Goal: Information Seeking & Learning: Learn about a topic

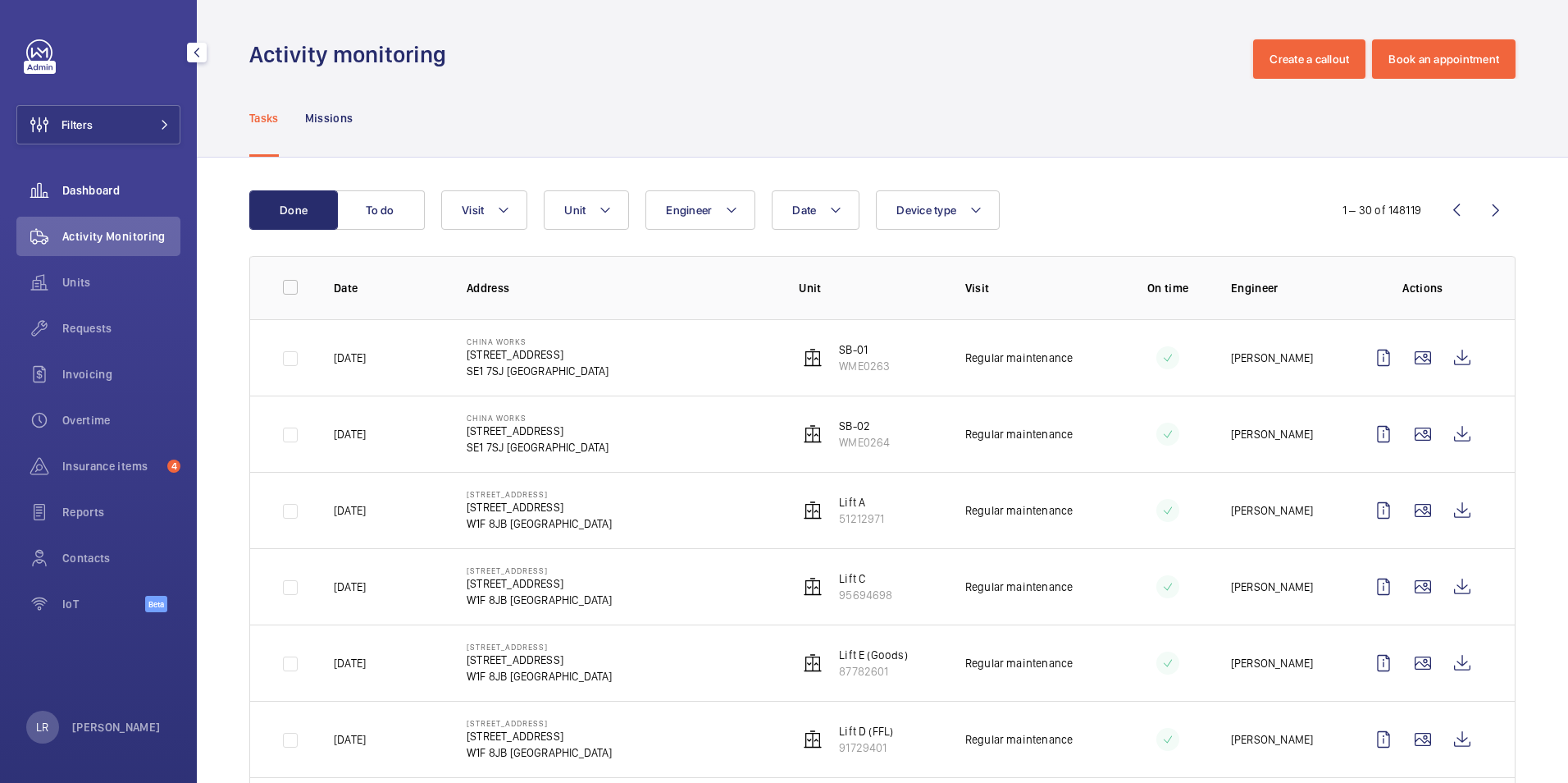
click at [114, 197] on span "Dashboard" at bounding box center [122, 190] width 118 height 17
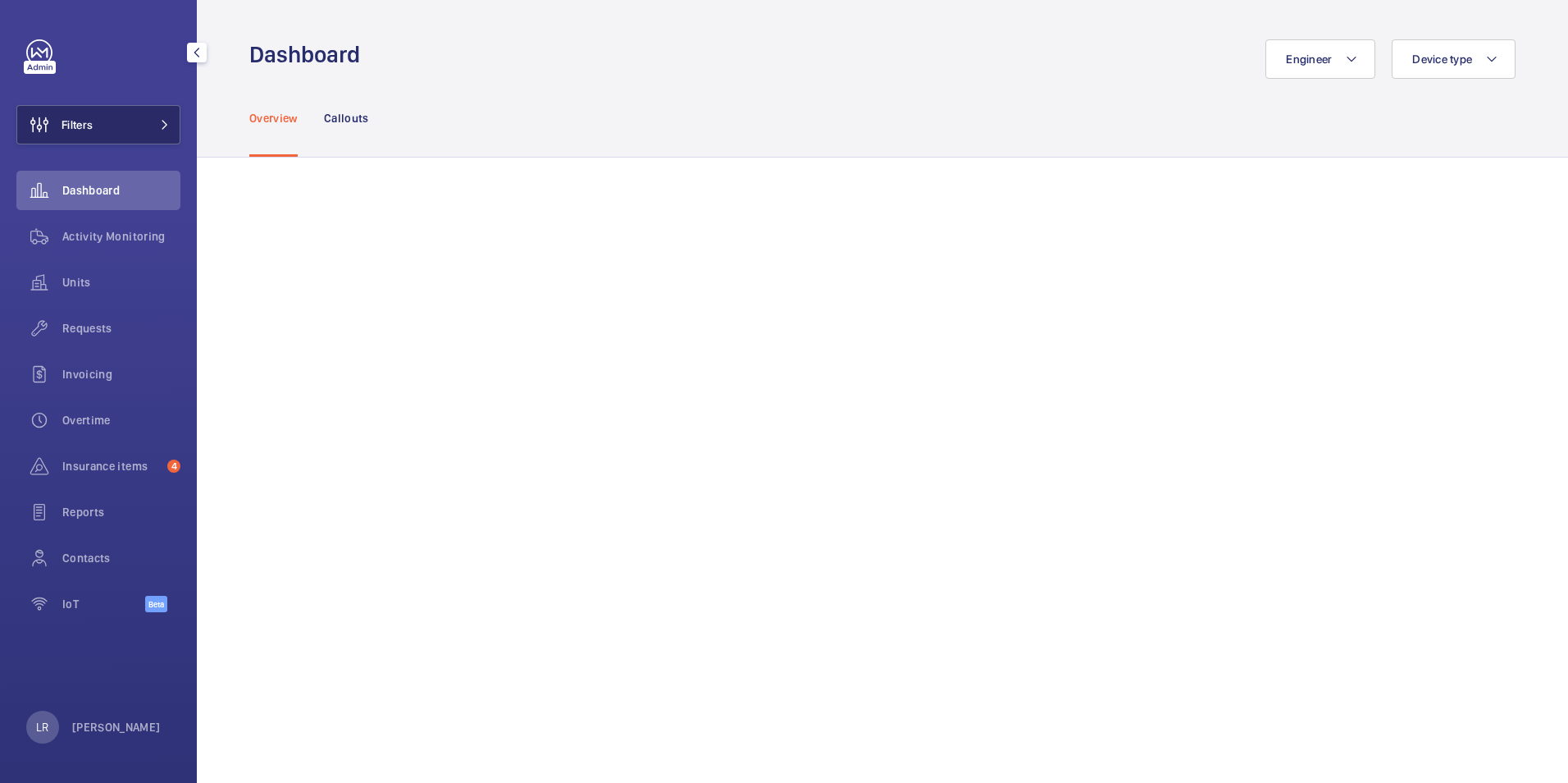
click at [96, 118] on button "Filters" at bounding box center [99, 125] width 164 height 40
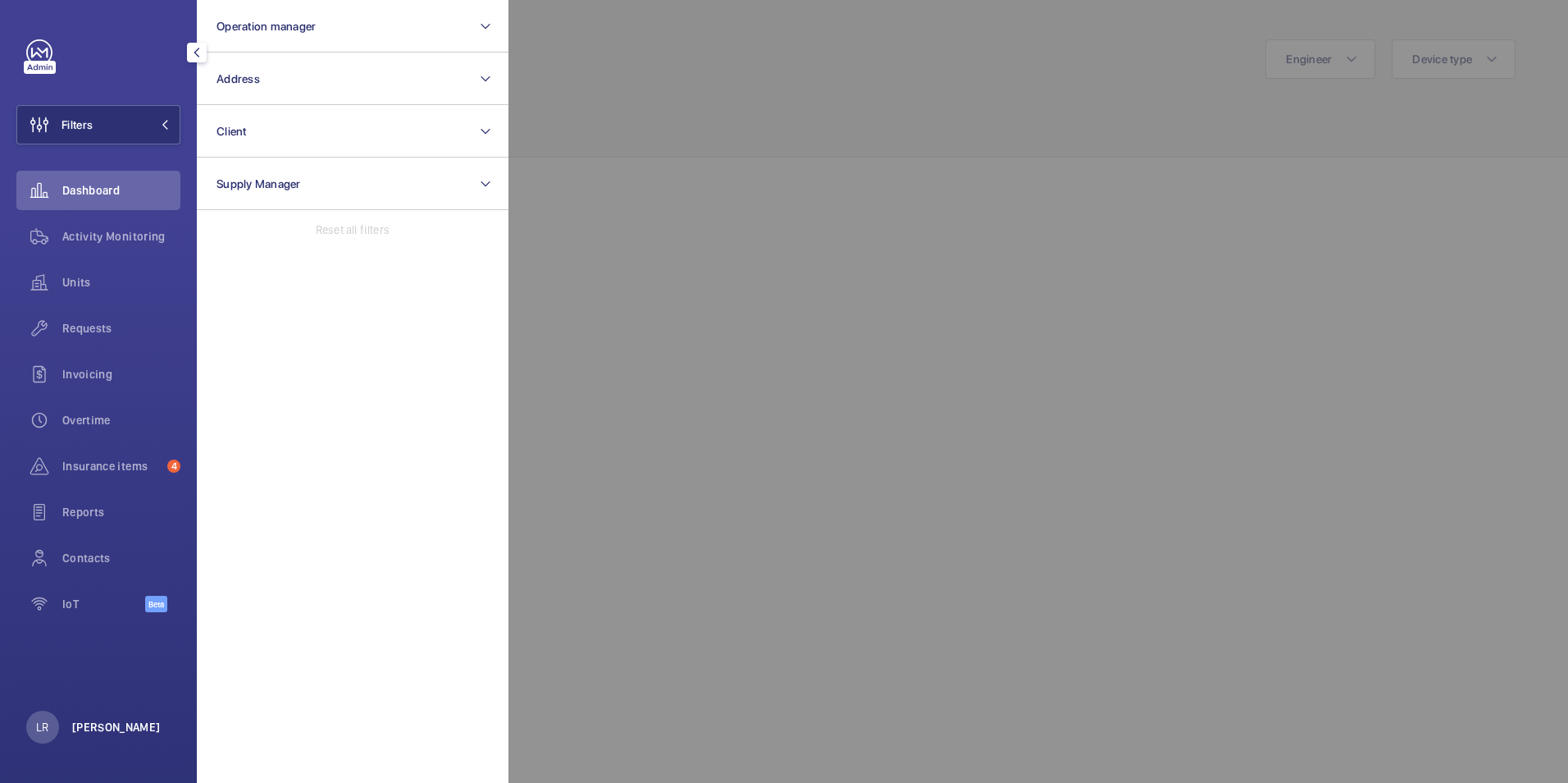
click at [110, 734] on p "[PERSON_NAME]" at bounding box center [116, 728] width 89 height 17
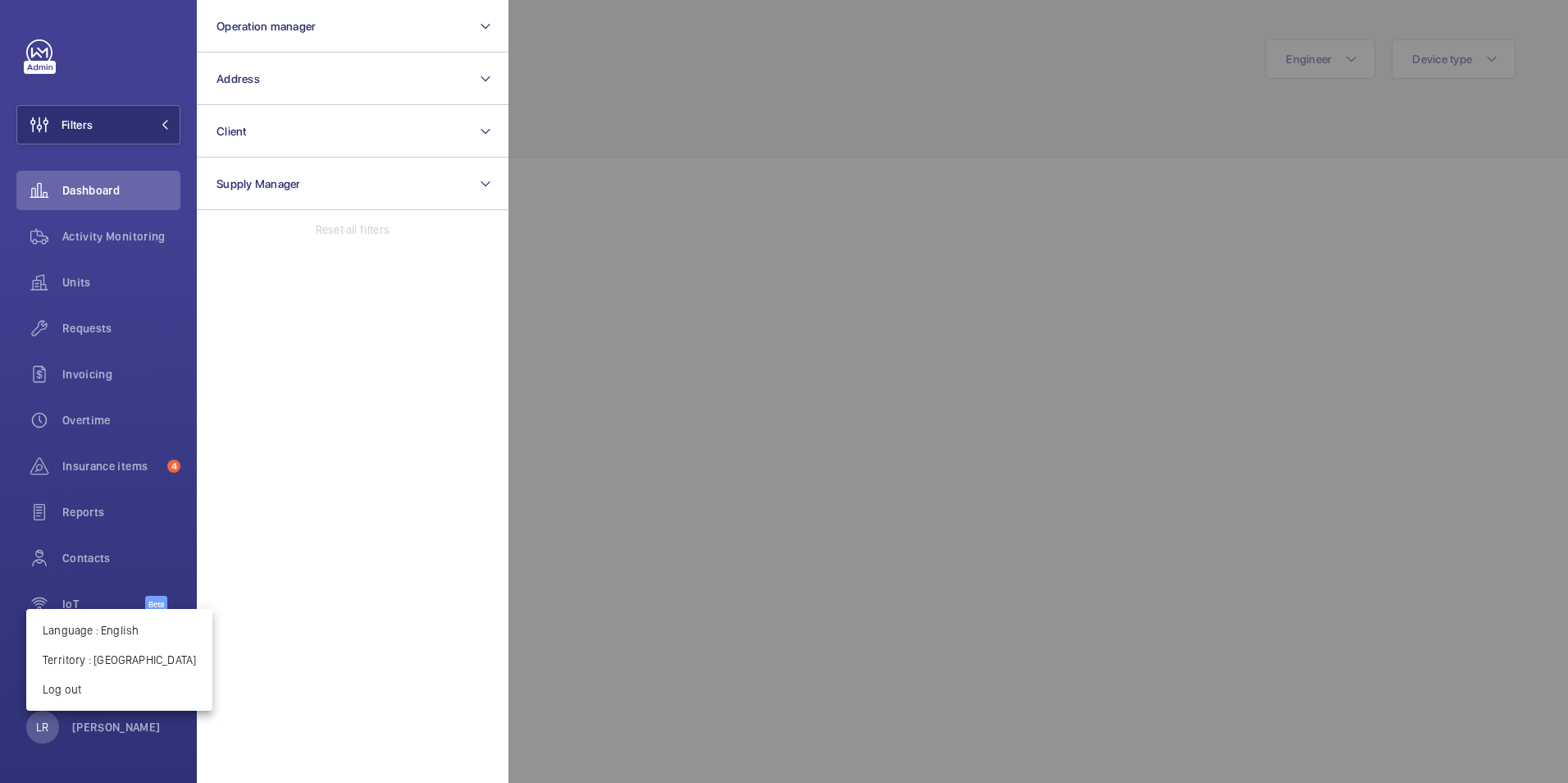
click at [292, 85] on div at bounding box center [784, 392] width 1568 height 783
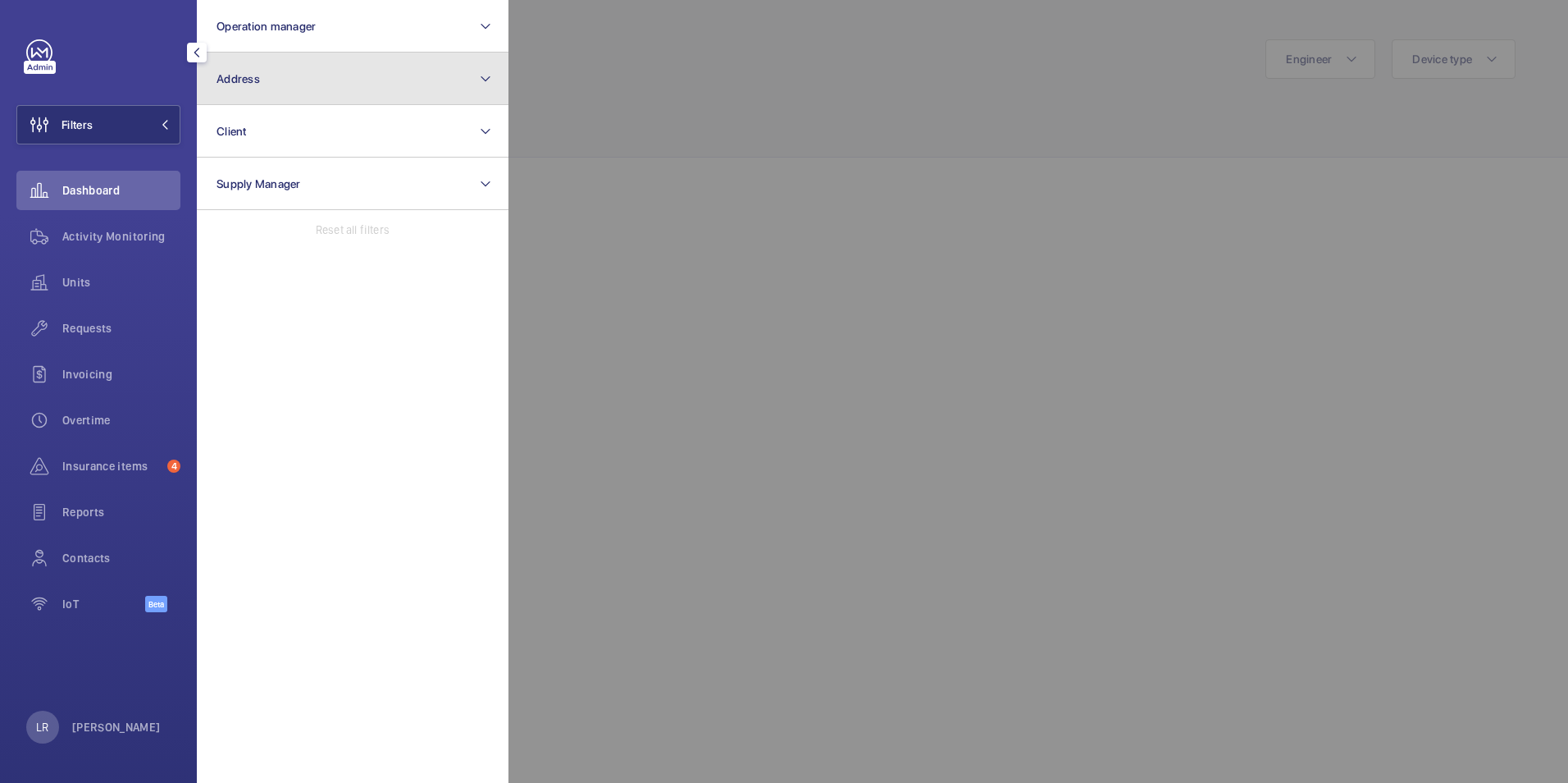
click at [365, 79] on button "Address" at bounding box center [353, 78] width 312 height 53
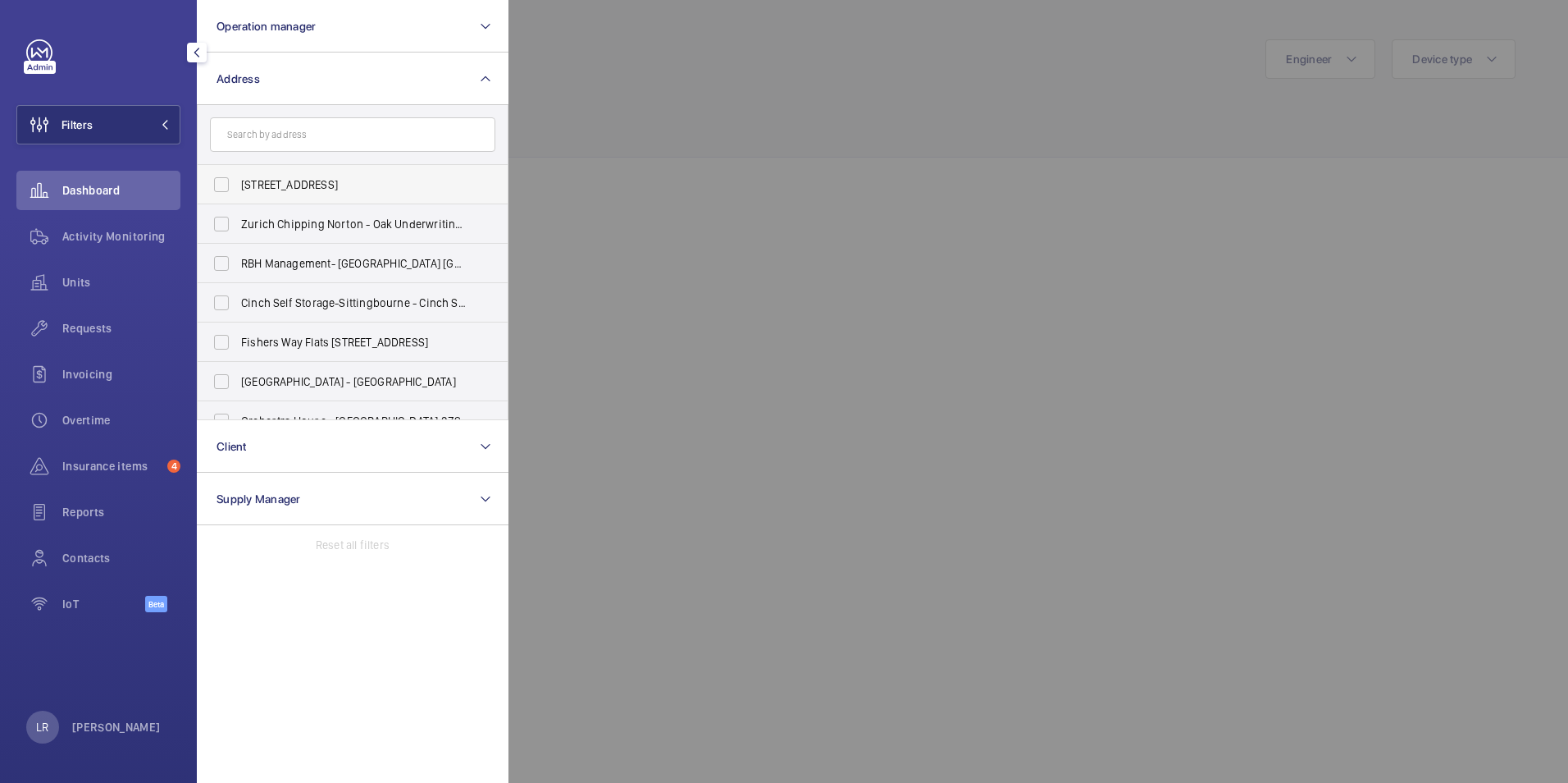
click at [315, 186] on span "[STREET_ADDRESS]" at bounding box center [353, 185] width 225 height 17
click at [238, 186] on input "[STREET_ADDRESS]" at bounding box center [221, 185] width 33 height 33
checkbox input "true"
click at [570, 109] on div at bounding box center [1292, 392] width 1568 height 783
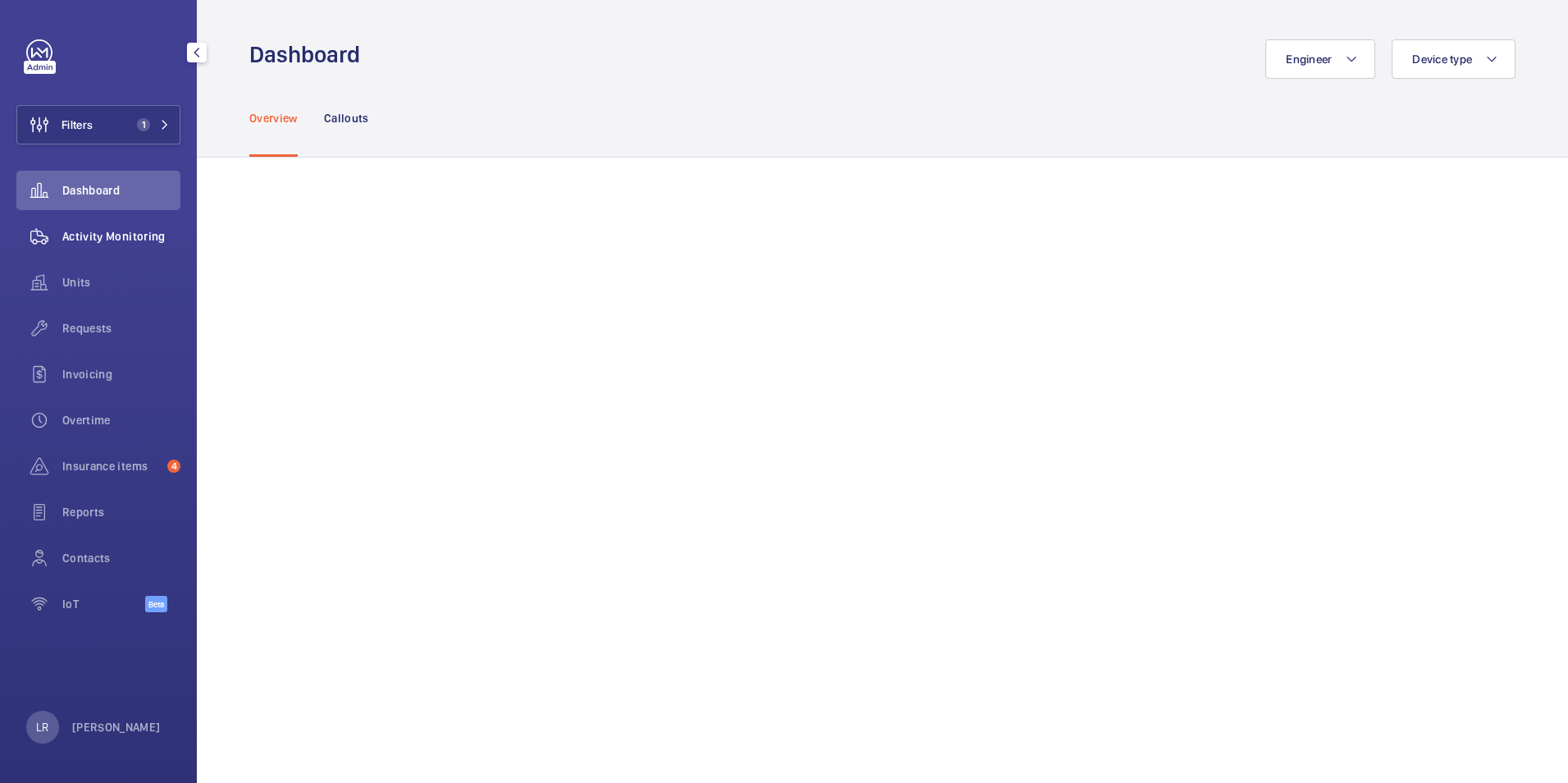
click at [117, 236] on span "Activity Monitoring" at bounding box center [122, 236] width 118 height 17
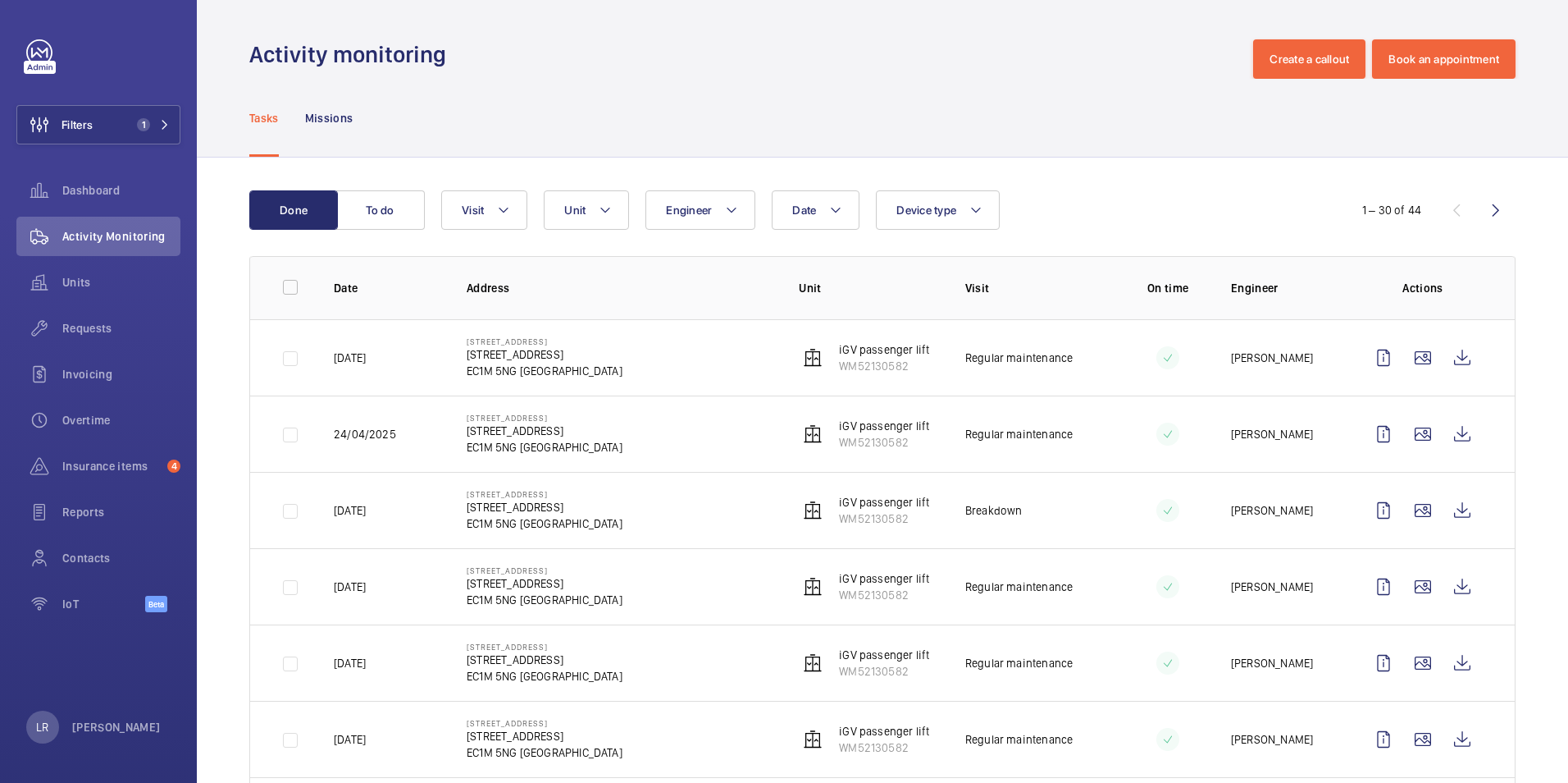
click at [617, 363] on td "[STREET_ADDRESS]" at bounding box center [606, 357] width 332 height 77
click at [416, 113] on div "Tasks Missions" at bounding box center [882, 117] width 1266 height 78
click at [490, 222] on button "Visit" at bounding box center [484, 210] width 86 height 40
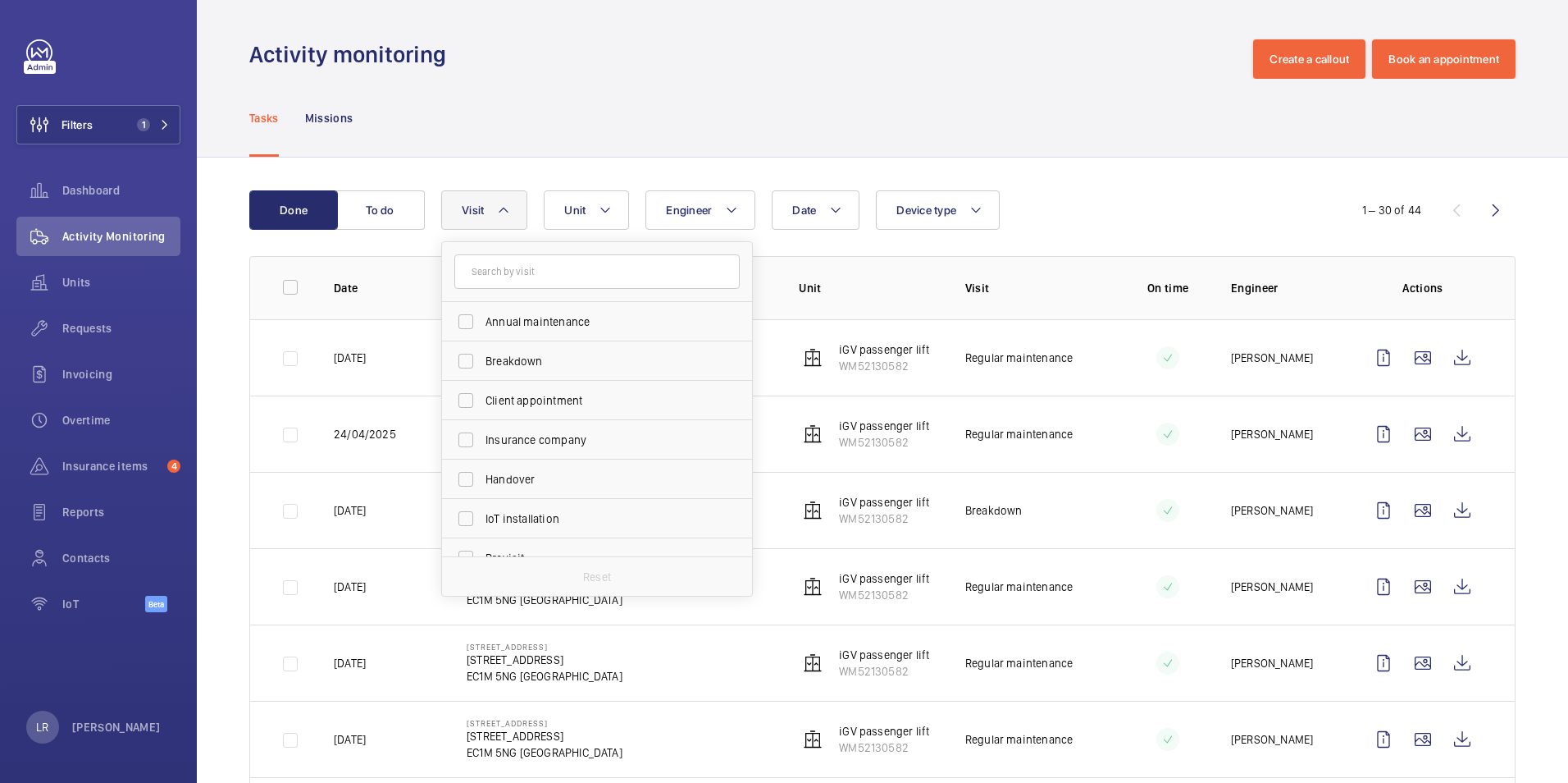
click at [578, 130] on div "Tasks Missions" at bounding box center [882, 117] width 1266 height 78
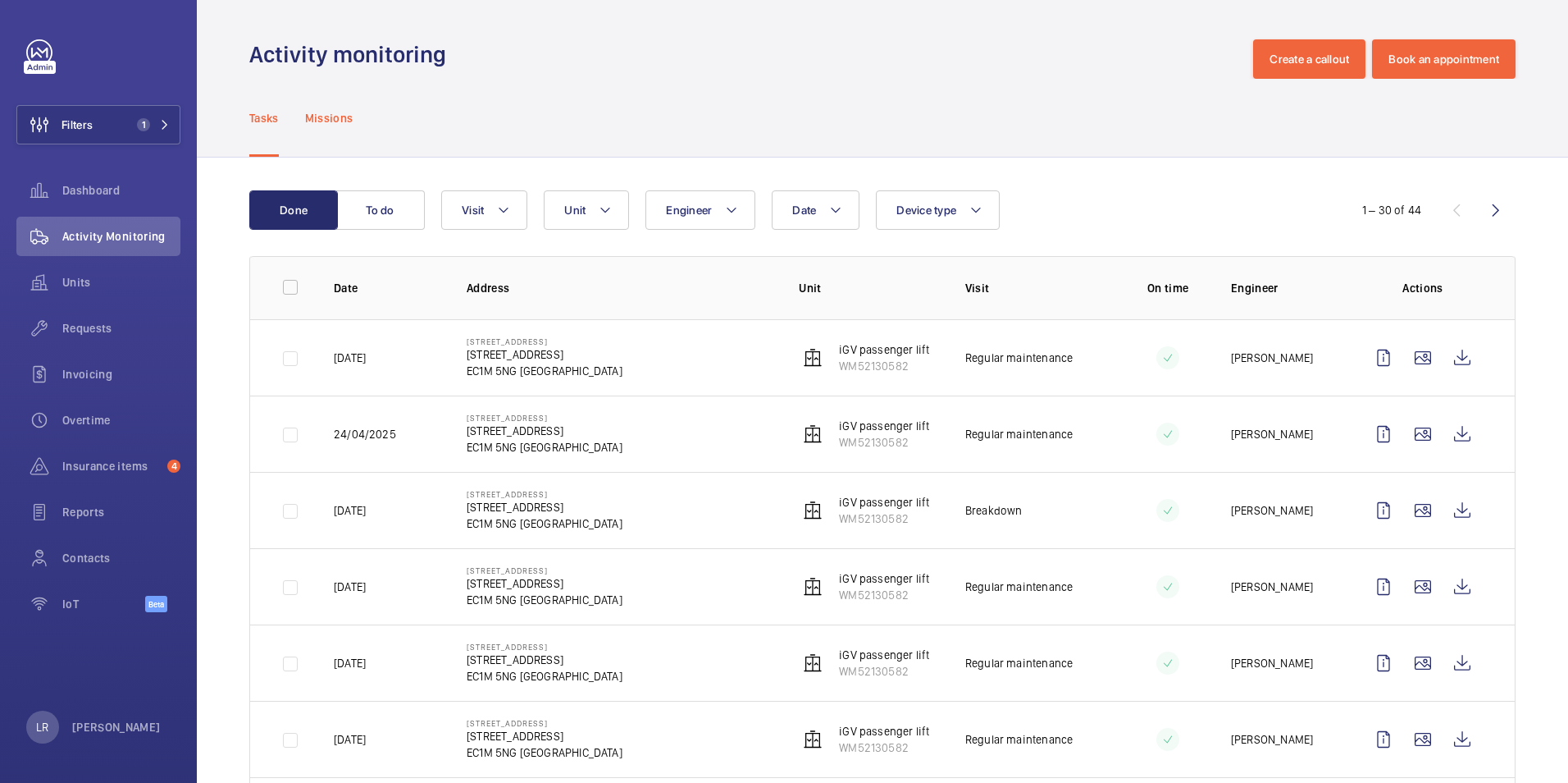
click at [331, 114] on p "Missions" at bounding box center [329, 118] width 48 height 17
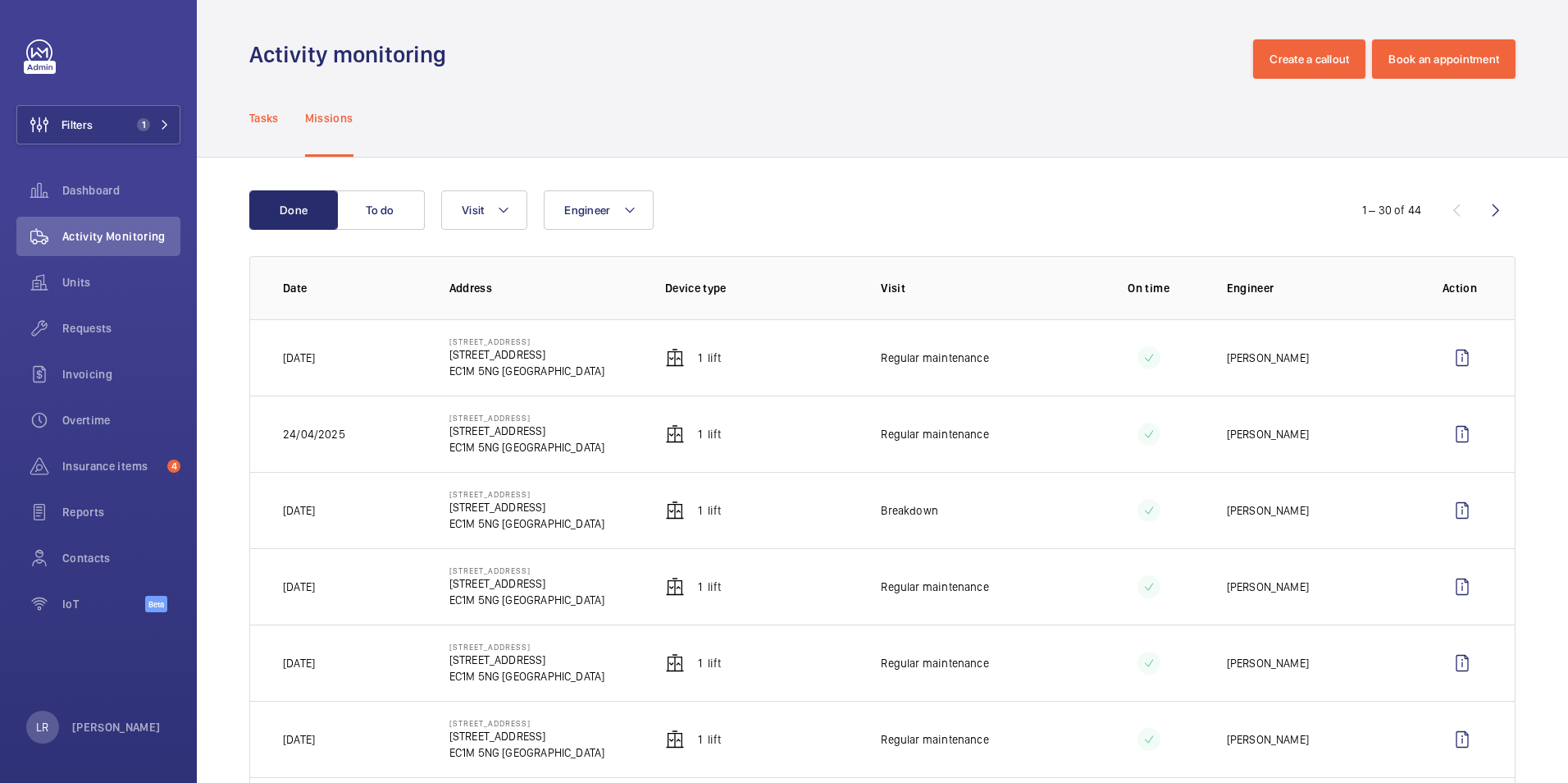
click at [268, 120] on p "Tasks" at bounding box center [264, 118] width 30 height 17
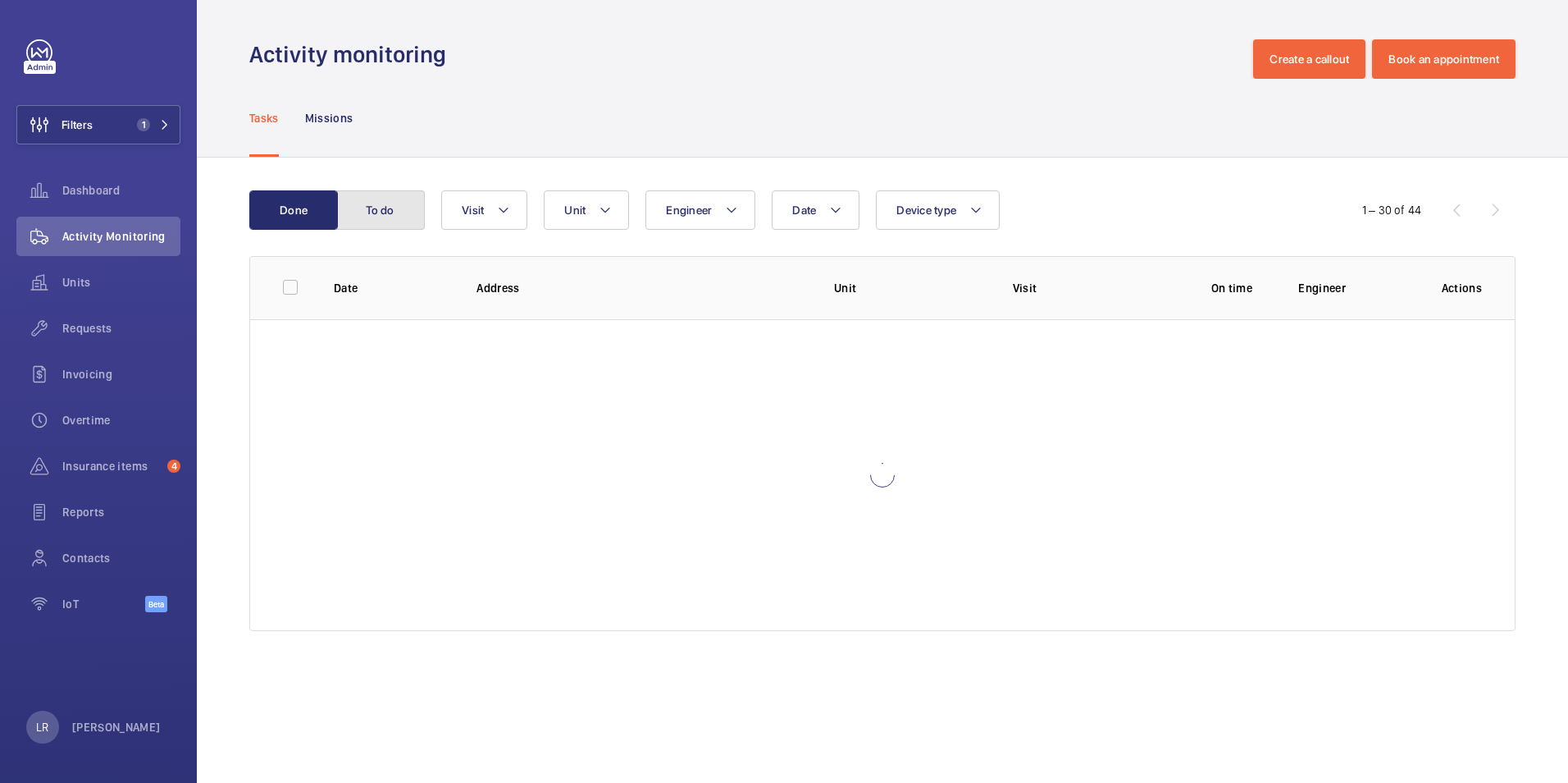
click at [389, 211] on button "To do" at bounding box center [380, 210] width 89 height 40
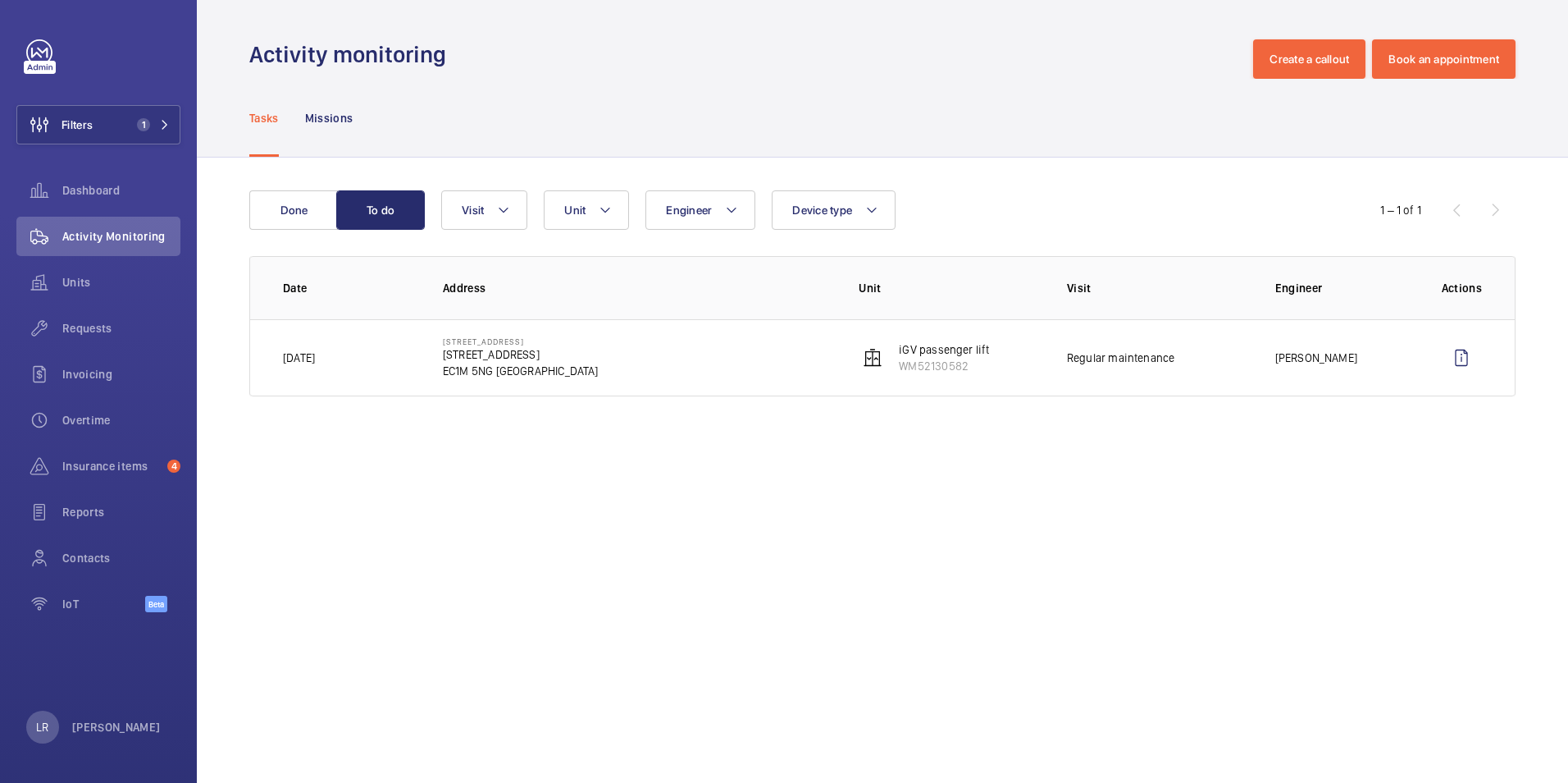
click at [386, 153] on div "Tasks Missions" at bounding box center [882, 117] width 1266 height 78
click at [319, 103] on div "Missions" at bounding box center [329, 117] width 48 height 78
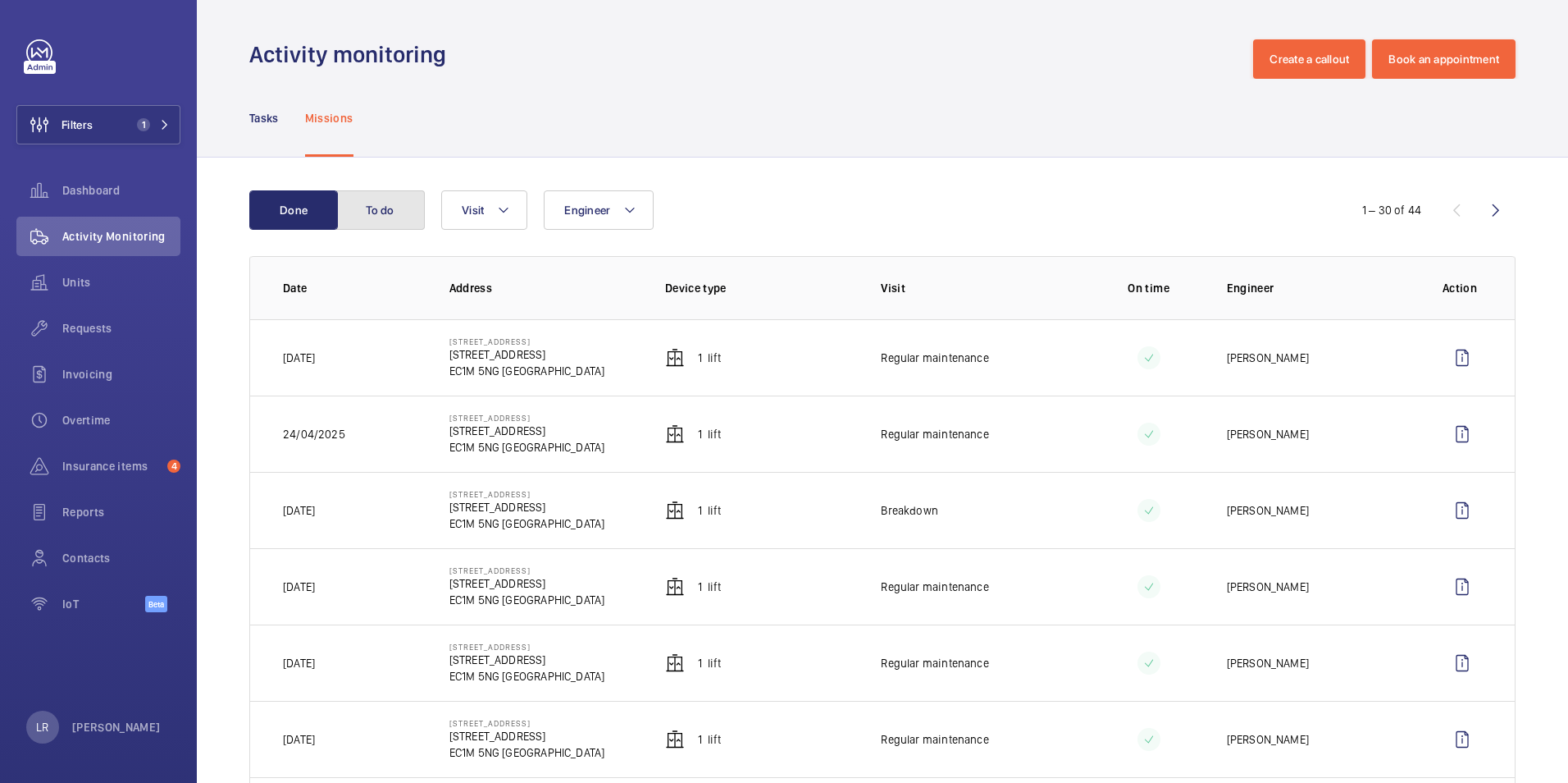
click at [388, 208] on button "To do" at bounding box center [380, 210] width 89 height 40
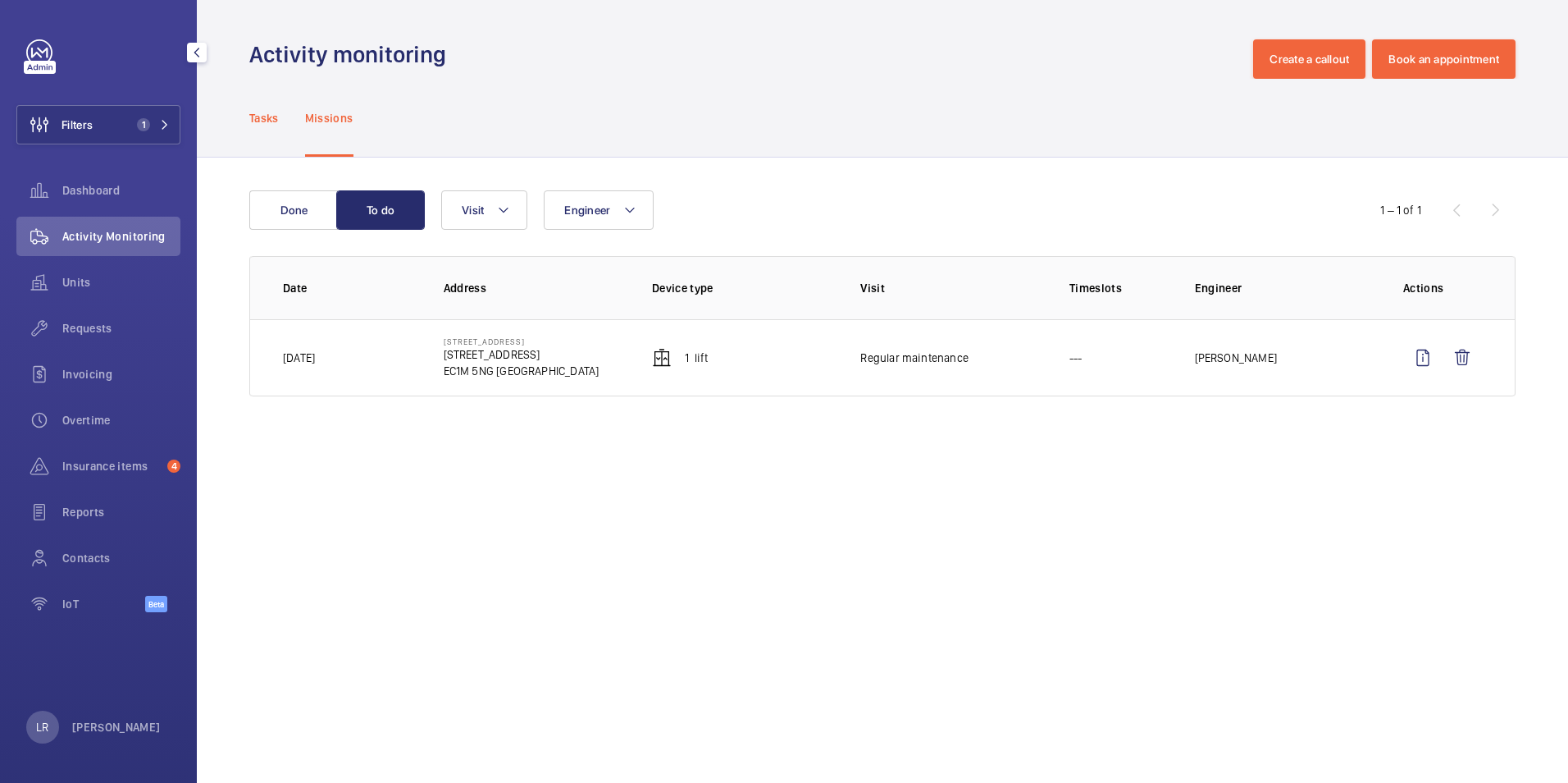
click at [262, 137] on div "Tasks" at bounding box center [264, 117] width 30 height 78
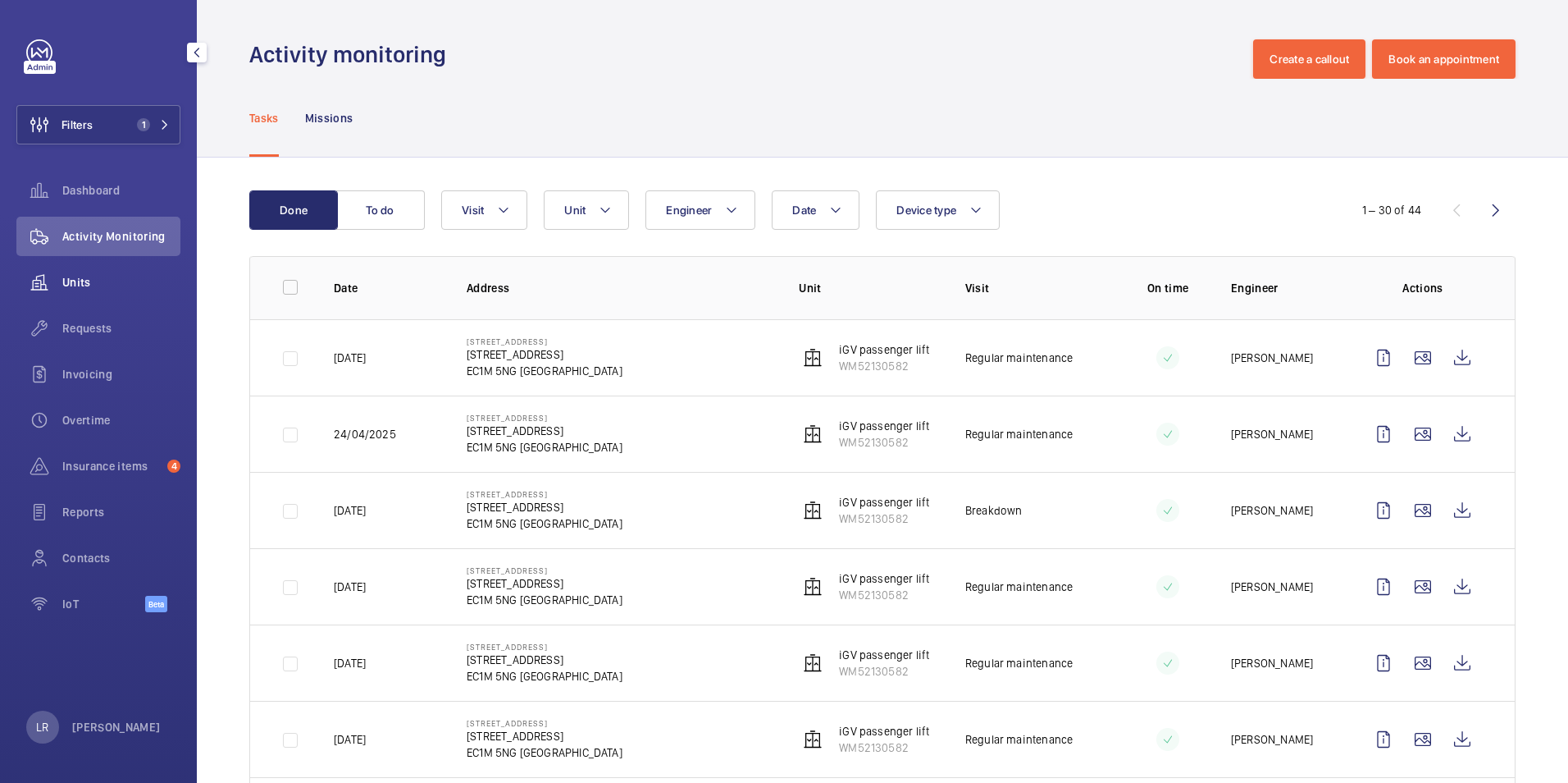
click at [126, 276] on span "Units" at bounding box center [122, 283] width 118 height 17
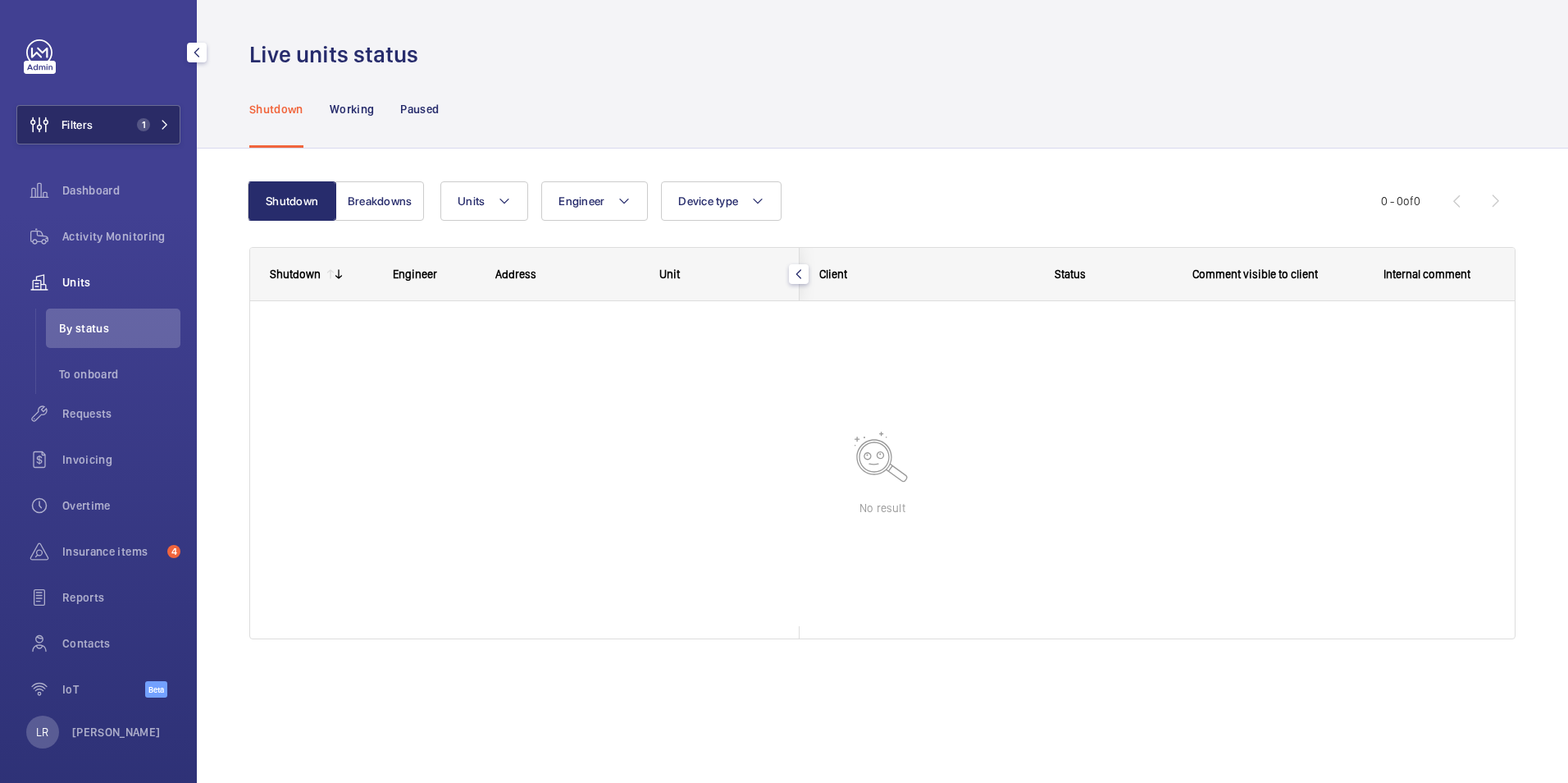
click at [148, 124] on span "1" at bounding box center [150, 125] width 40 height 13
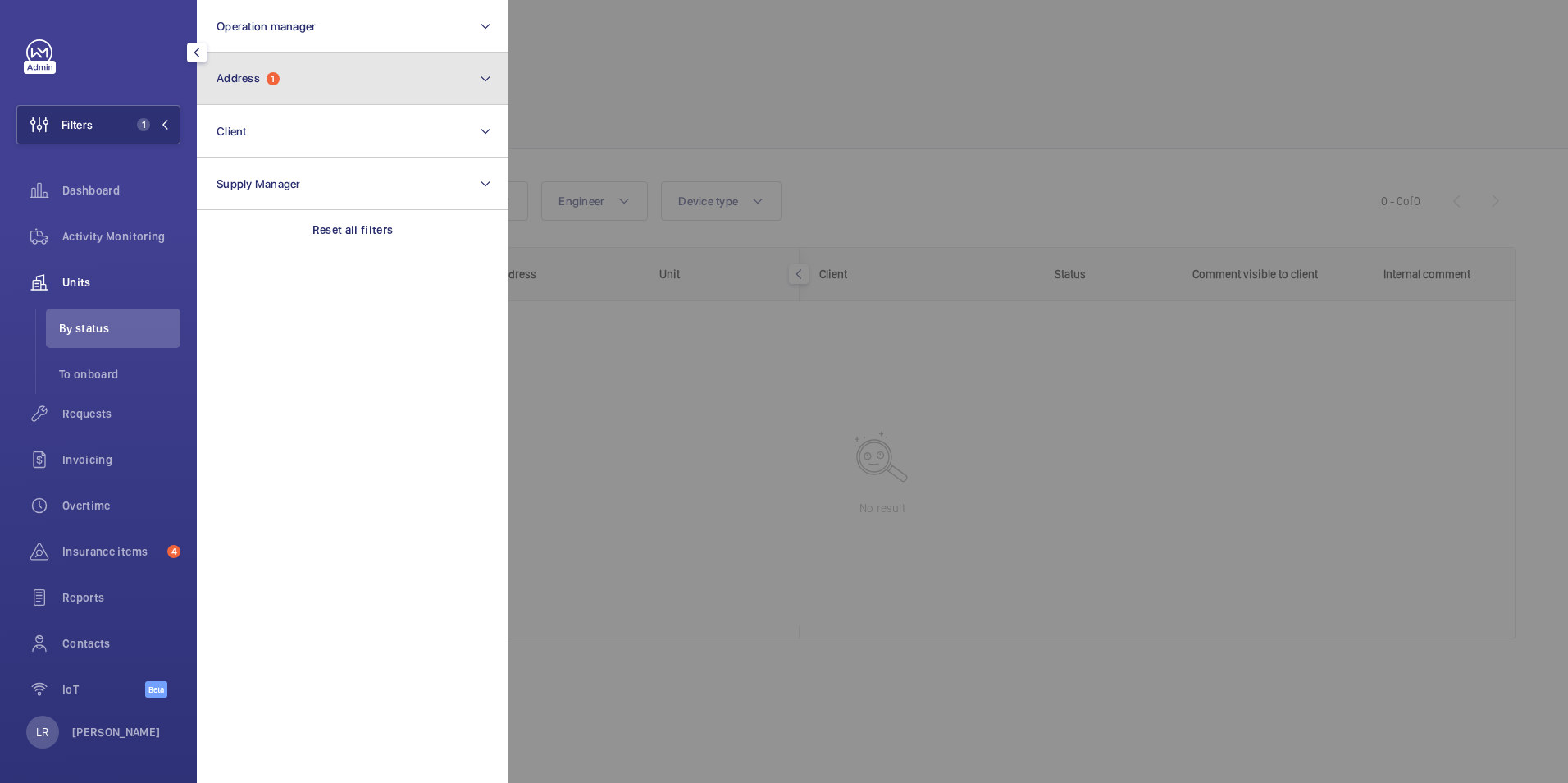
click at [306, 84] on button "Address 1" at bounding box center [353, 78] width 312 height 53
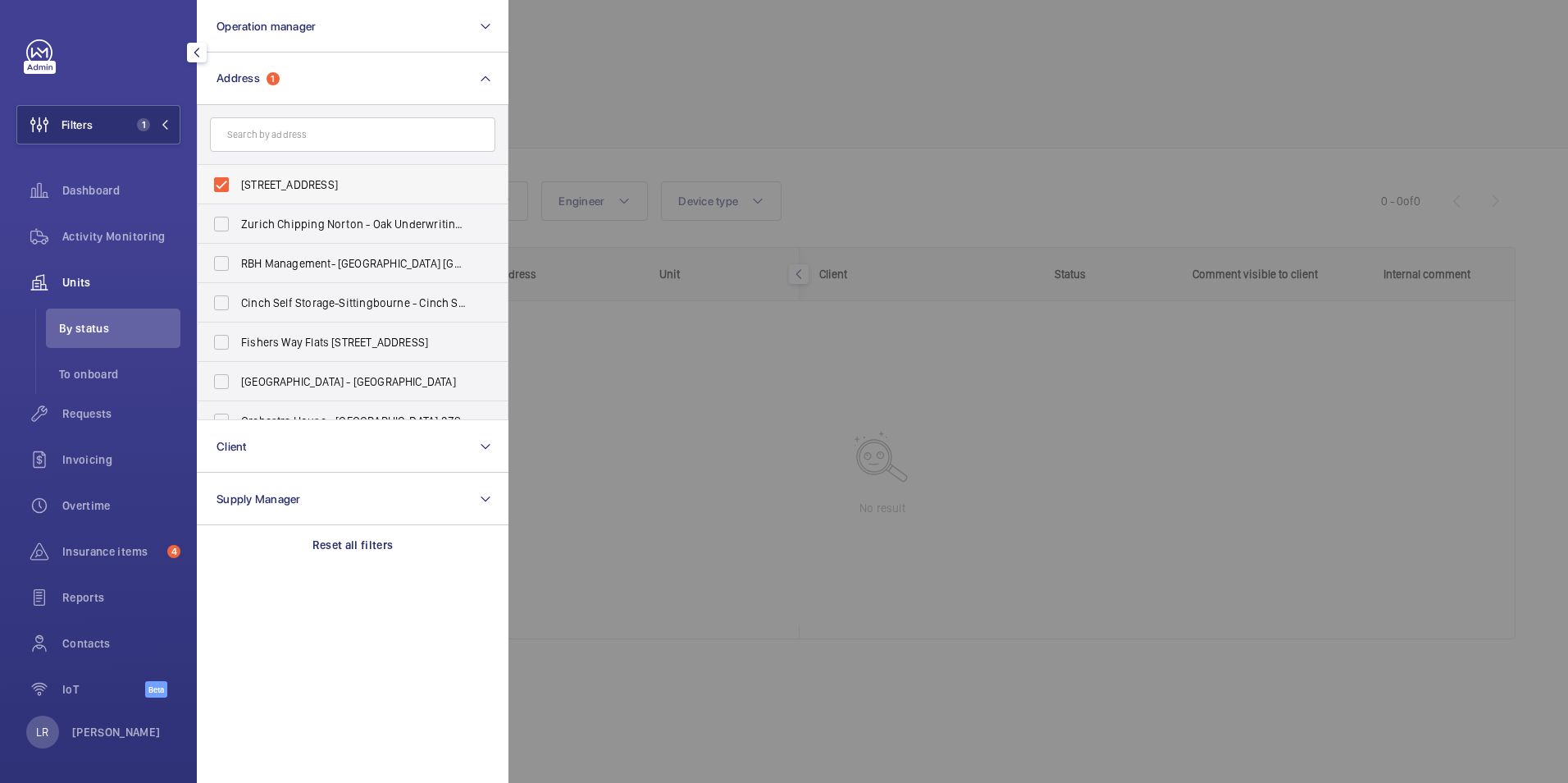
click at [224, 186] on label "[STREET_ADDRESS]" at bounding box center [340, 185] width 285 height 40
click at [224, 186] on input "[STREET_ADDRESS]" at bounding box center [221, 185] width 33 height 33
checkbox input "false"
click at [546, 76] on div at bounding box center [1292, 392] width 1568 height 783
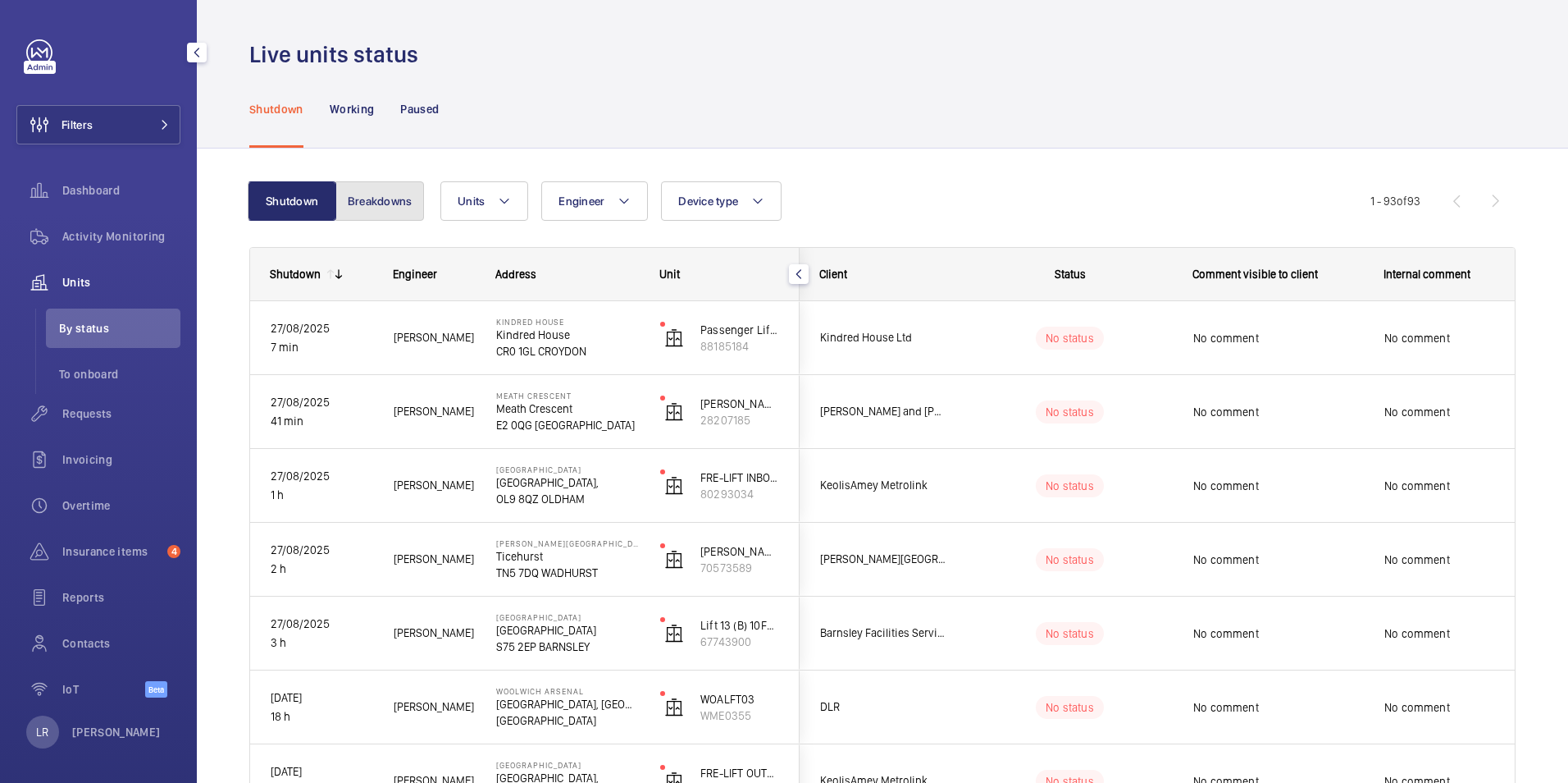
click at [371, 206] on button "Breakdowns" at bounding box center [380, 200] width 89 height 40
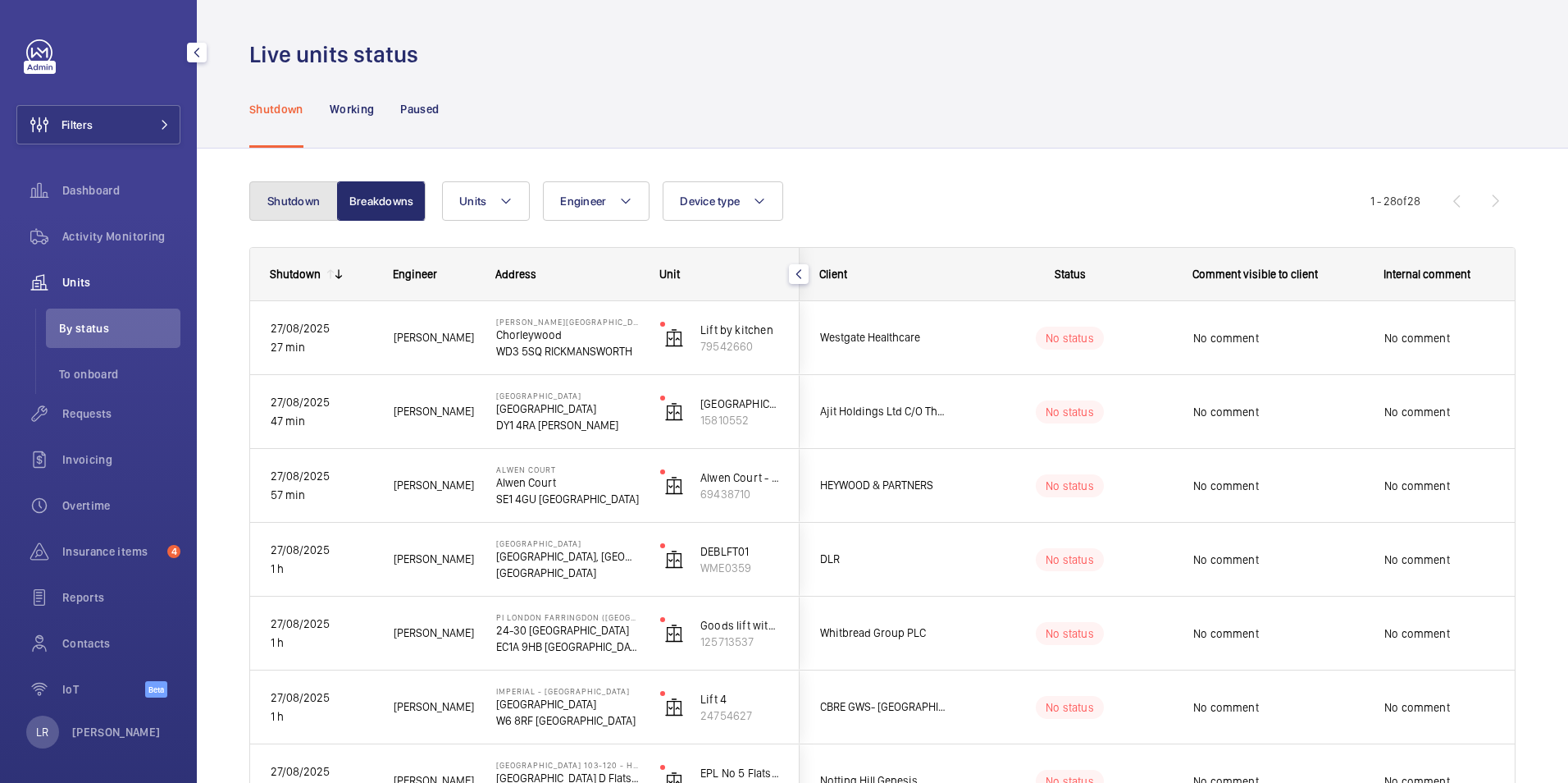
click at [300, 201] on button "Shutdown" at bounding box center [293, 200] width 89 height 40
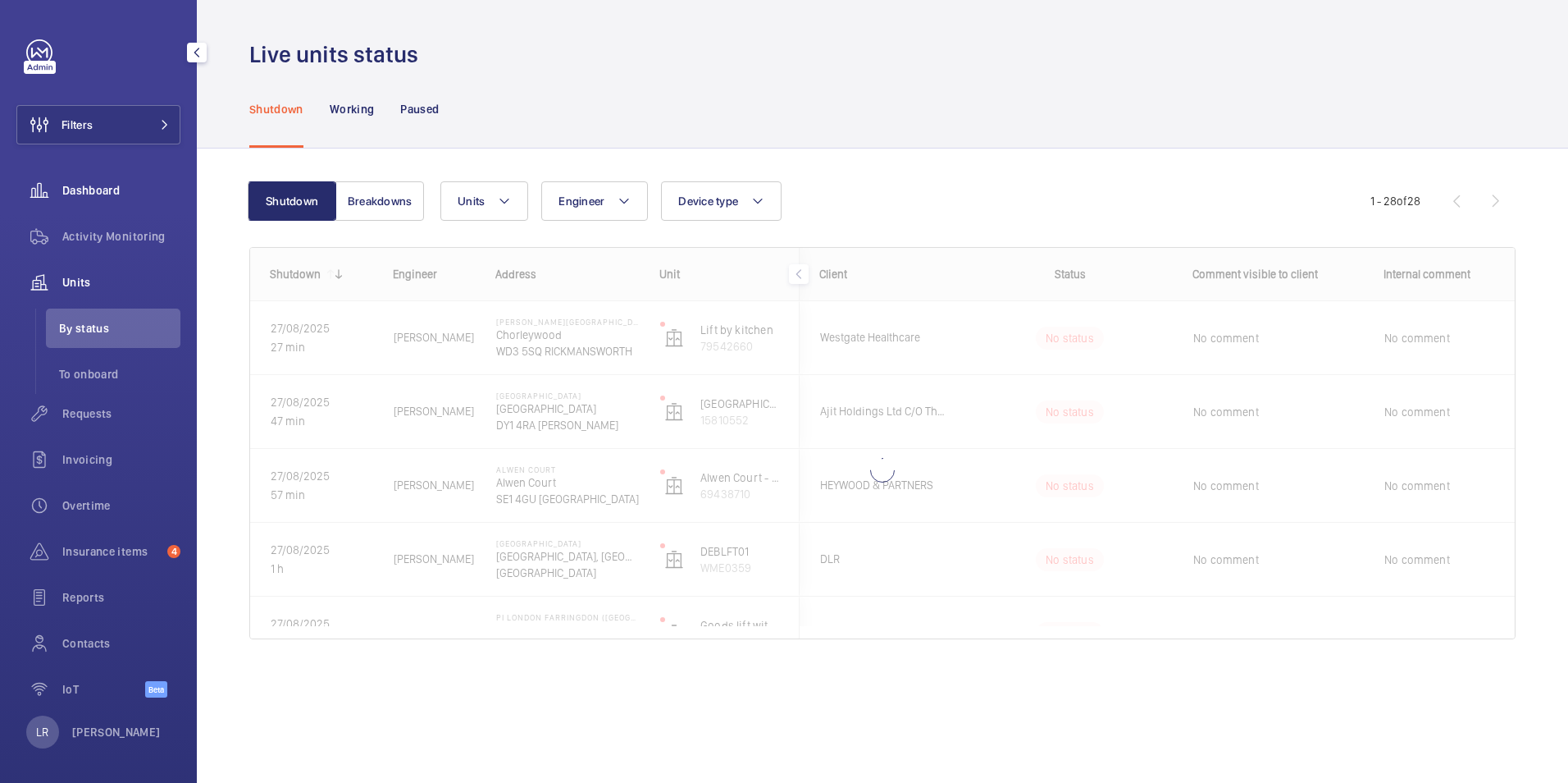
click at [112, 195] on span "Dashboard" at bounding box center [122, 190] width 118 height 17
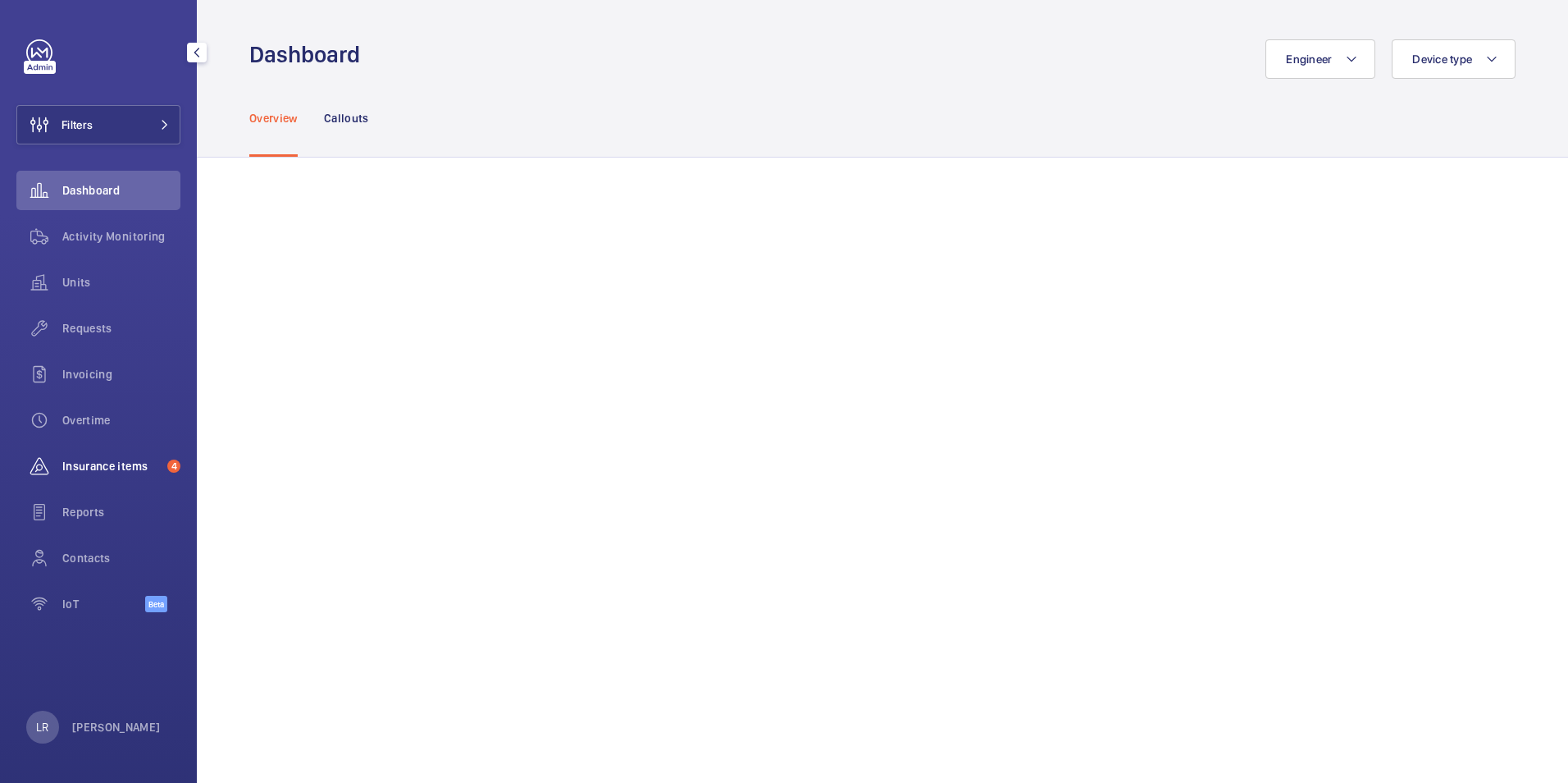
click at [138, 452] on div "Insurance items 4" at bounding box center [99, 465] width 164 height 40
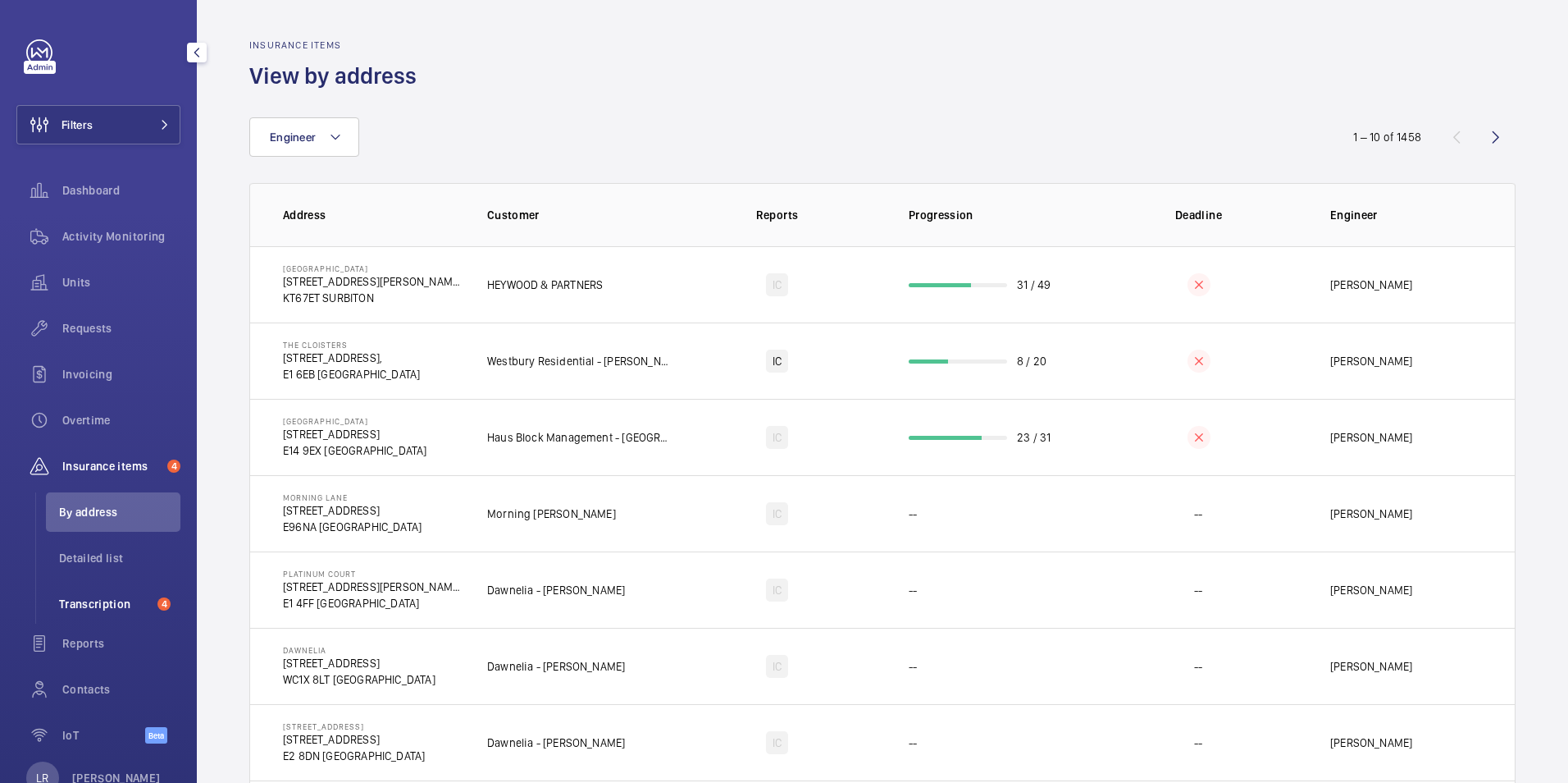
click at [126, 610] on span "Transcription" at bounding box center [105, 604] width 92 height 17
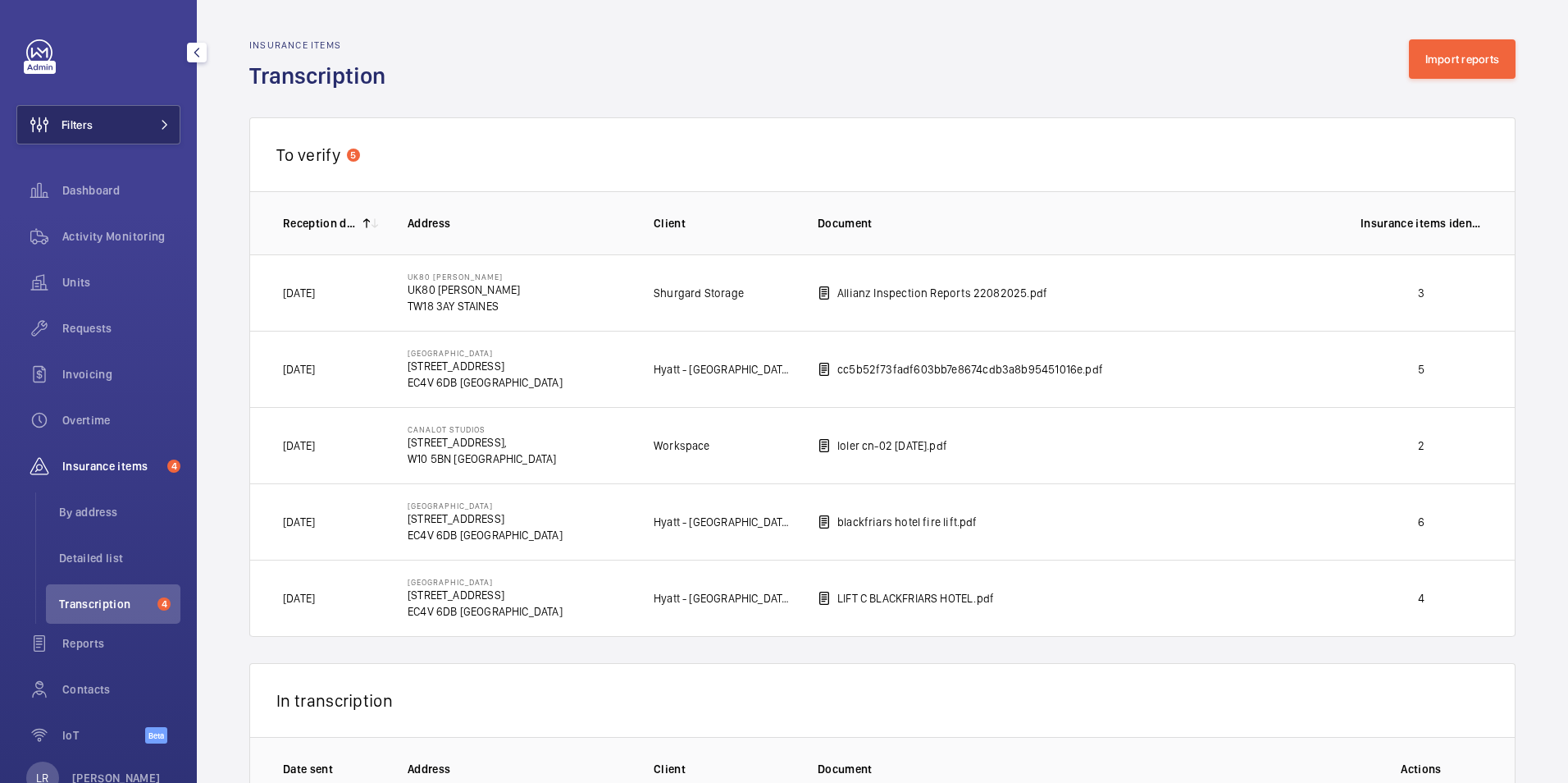
click at [122, 124] on button "Filters" at bounding box center [99, 125] width 164 height 40
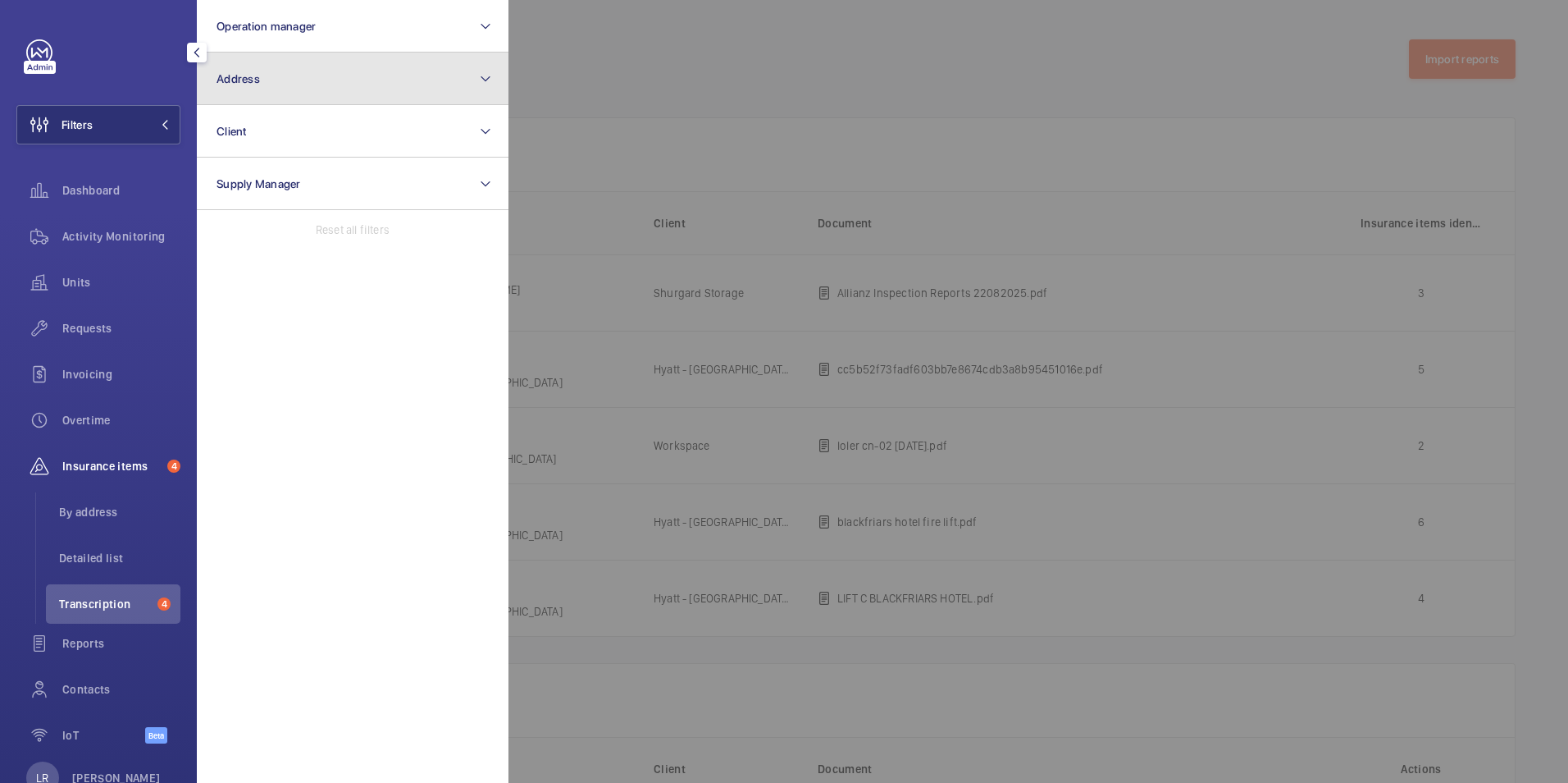
click at [265, 93] on button "Address" at bounding box center [353, 78] width 312 height 53
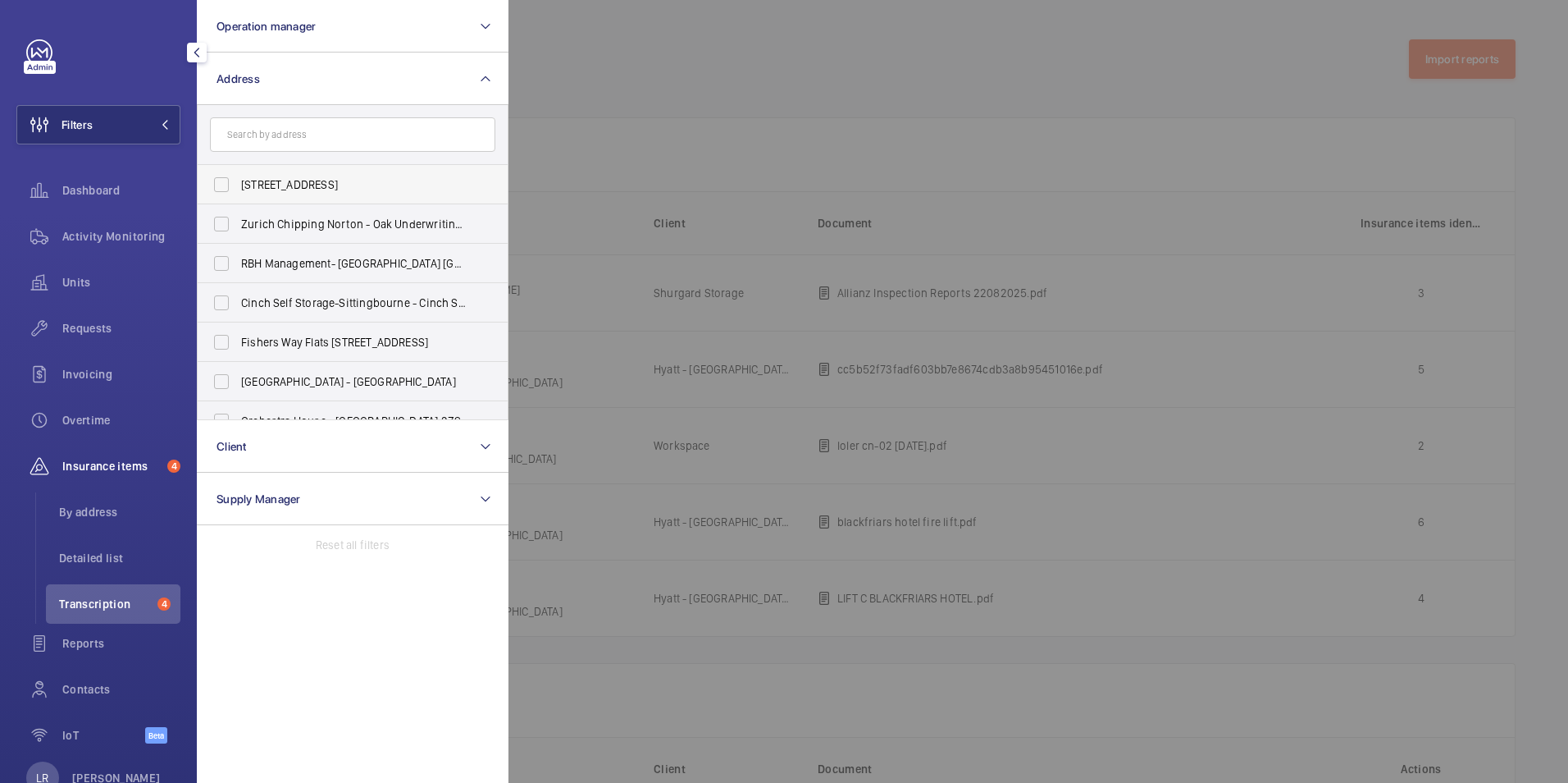
click at [217, 183] on label "[STREET_ADDRESS]" at bounding box center [340, 185] width 285 height 40
click at [217, 183] on input "[STREET_ADDRESS]" at bounding box center [221, 185] width 33 height 33
checkbox input "true"
click at [689, 41] on div at bounding box center [1292, 392] width 1568 height 783
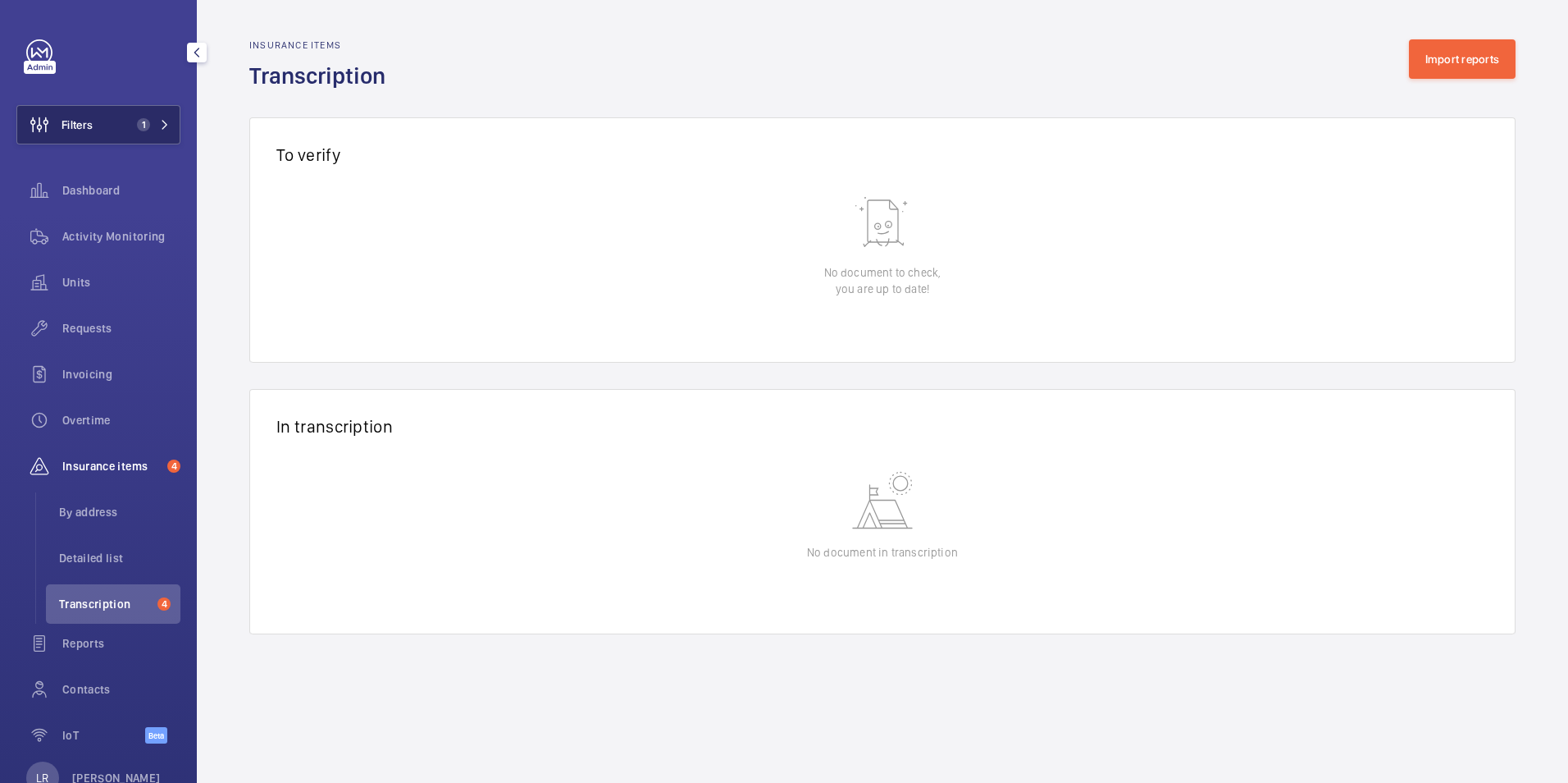
click at [144, 114] on button "Filters 1" at bounding box center [99, 125] width 164 height 40
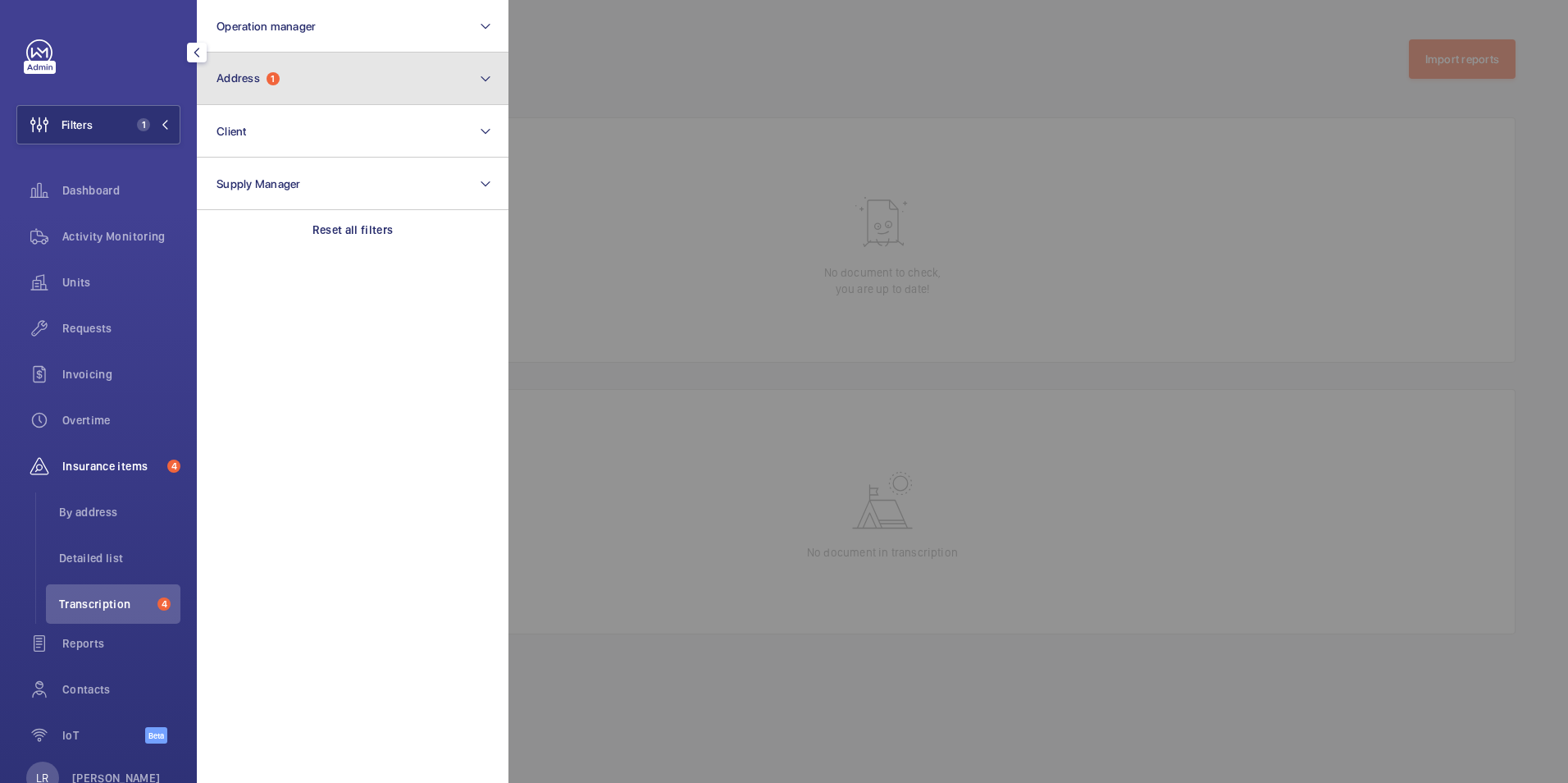
drag, startPoint x: 248, startPoint y: 63, endPoint x: 251, endPoint y: 73, distance: 10.4
click at [249, 63] on button "Address 1" at bounding box center [353, 78] width 312 height 53
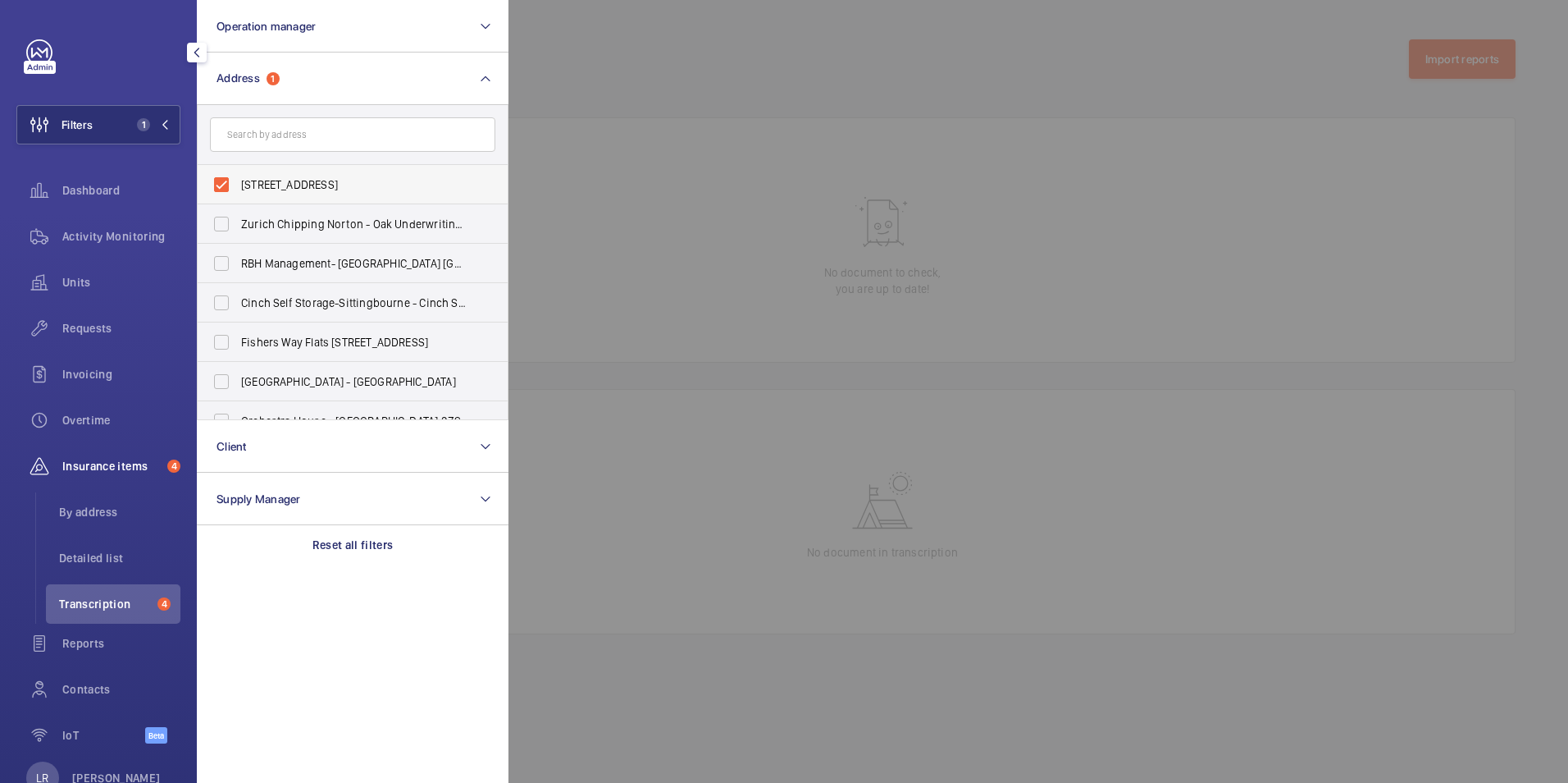
click at [218, 179] on label "[STREET_ADDRESS]" at bounding box center [340, 185] width 285 height 40
click at [218, 179] on input "[STREET_ADDRESS]" at bounding box center [221, 185] width 33 height 33
checkbox input "false"
click at [635, 51] on div at bounding box center [1292, 392] width 1568 height 783
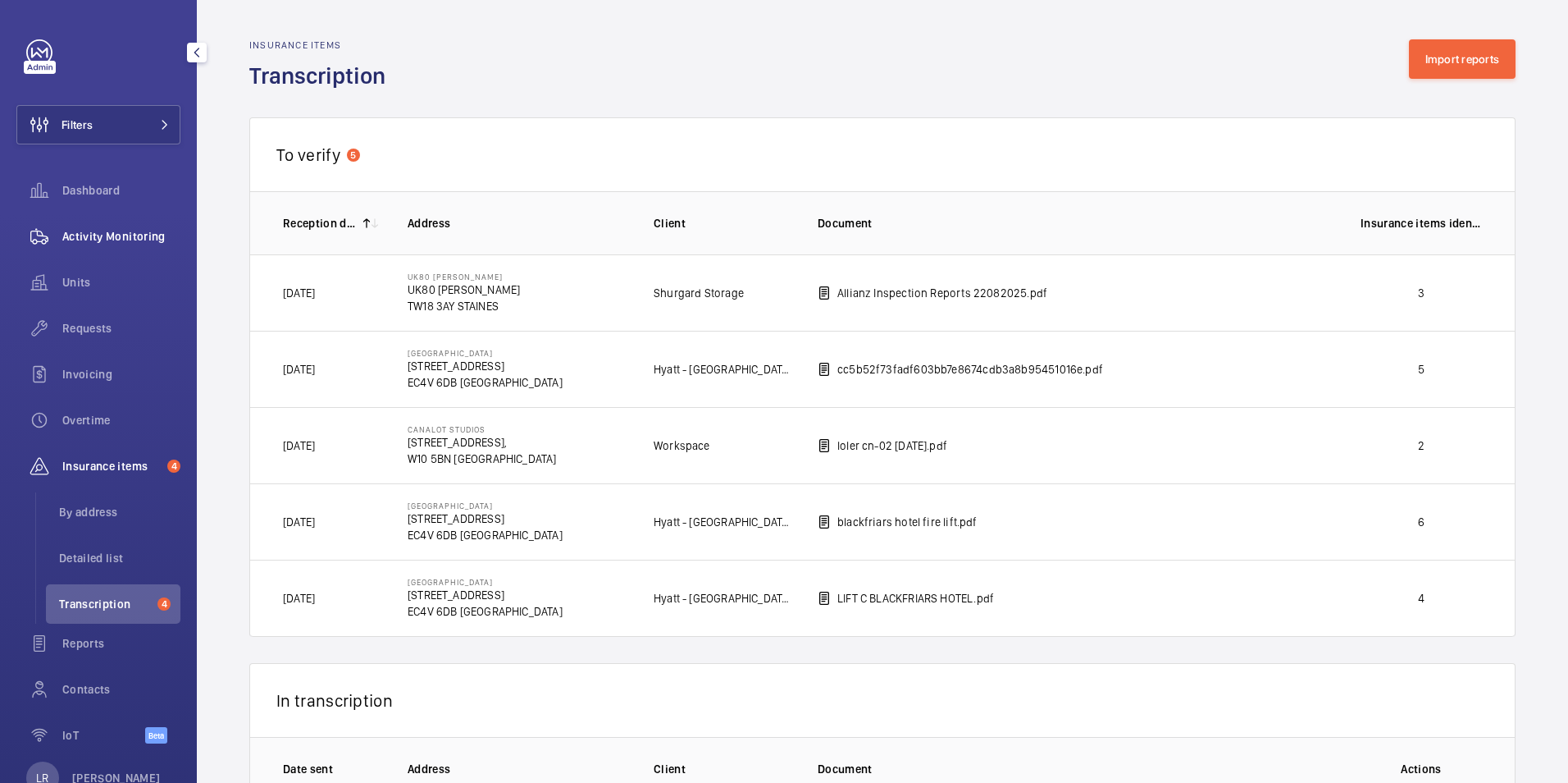
click at [106, 233] on span "Activity Monitoring" at bounding box center [122, 236] width 118 height 17
